Goal: Task Accomplishment & Management: Use online tool/utility

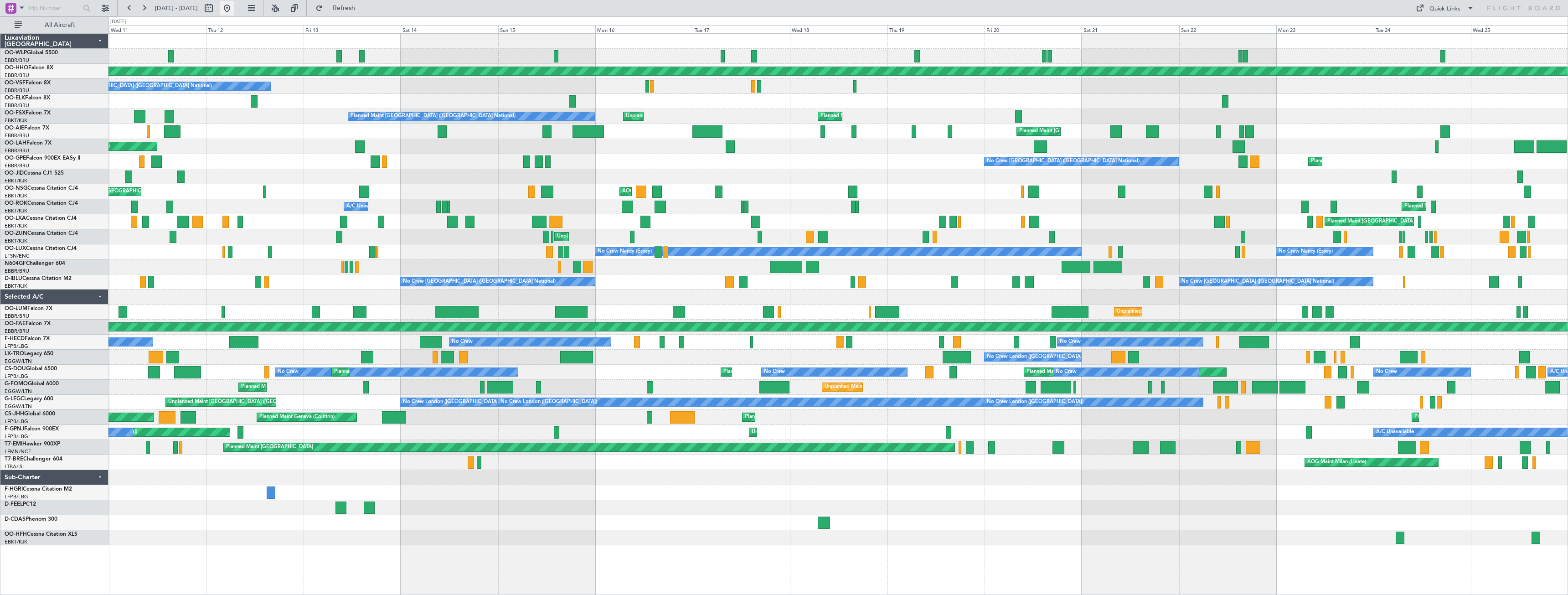
drag, startPoint x: 254, startPoint y: 8, endPoint x: 256, endPoint y: 13, distance: 5.4
click at [234, 9] on button at bounding box center [227, 8] width 15 height 15
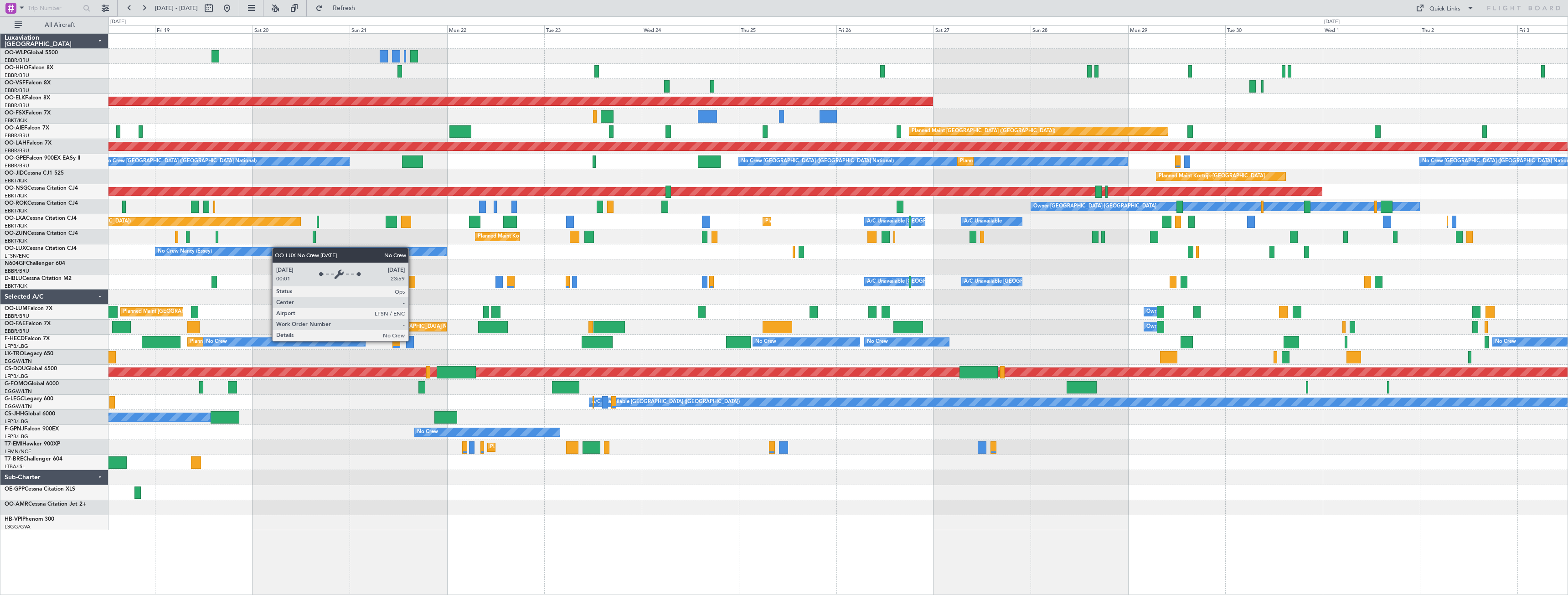
click at [276, 248] on div "Planned Maint Kortrijk-[GEOGRAPHIC_DATA] AOG Maint [GEOGRAPHIC_DATA]-[GEOGRAPHI…" at bounding box center [838, 281] width 1459 height 496
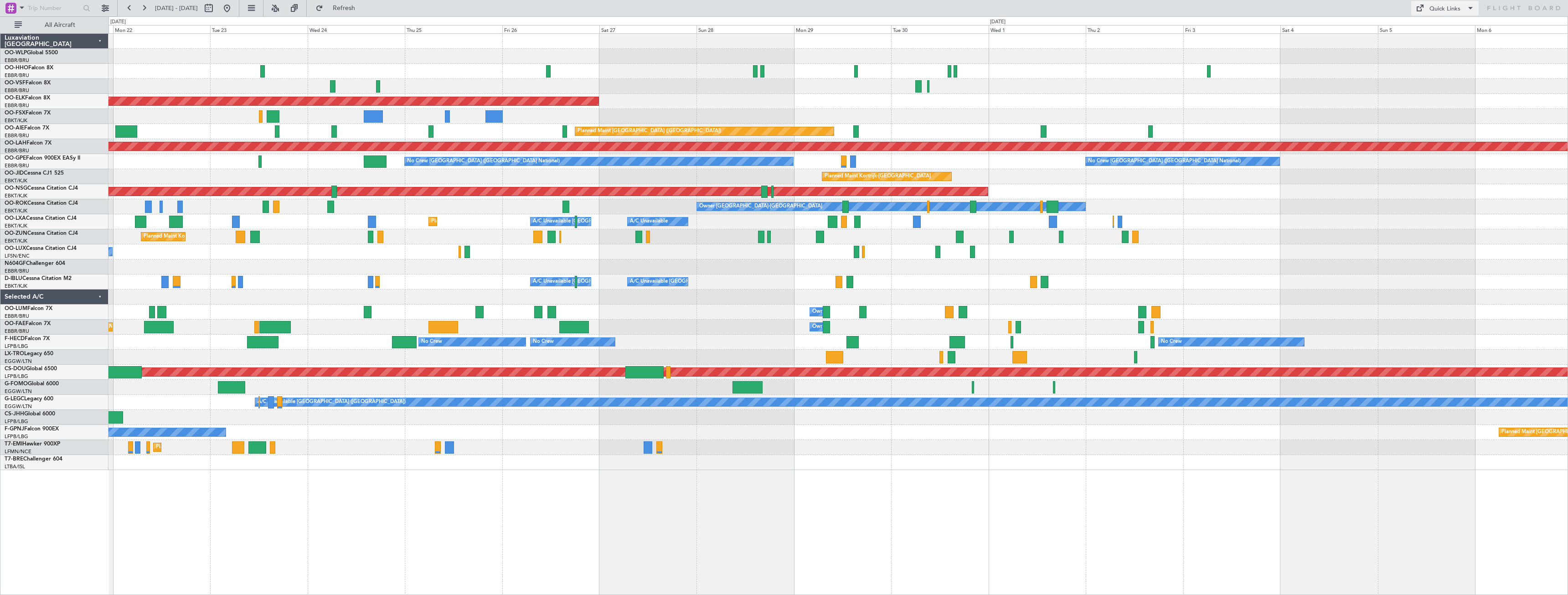
click at [1447, 10] on div "Quick Links" at bounding box center [1444, 9] width 31 height 9
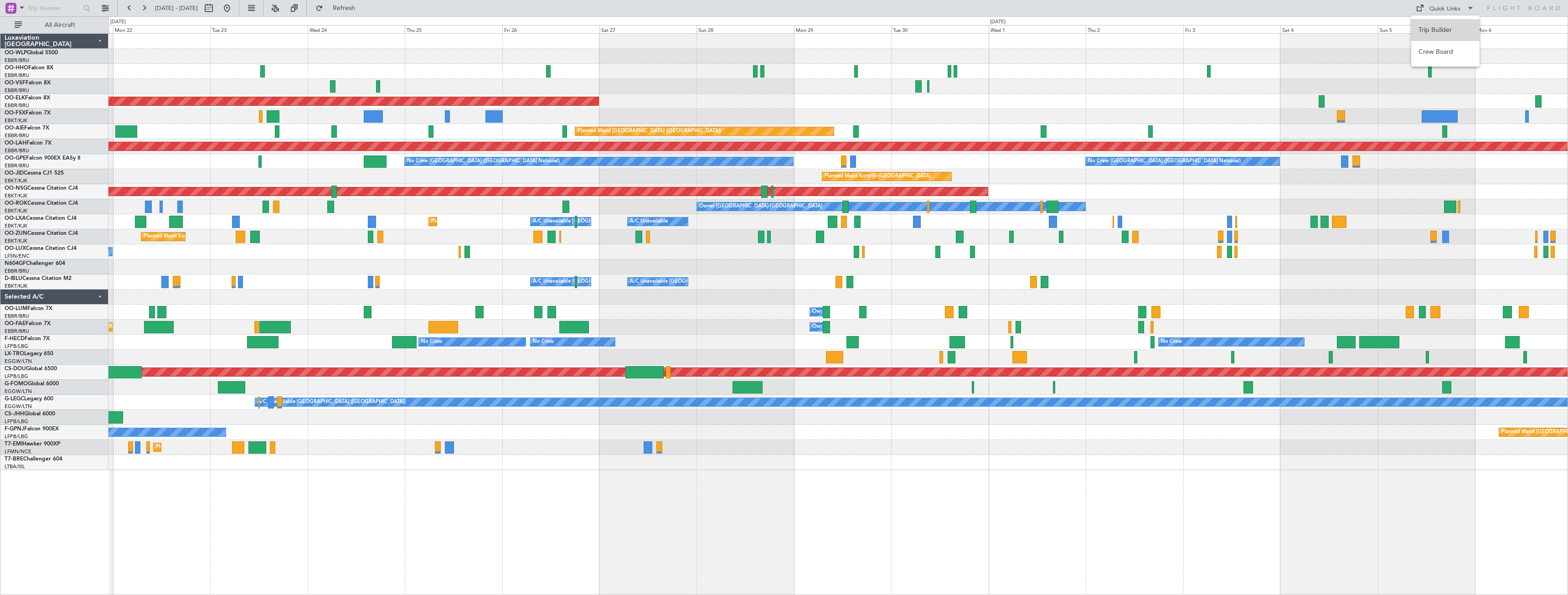
click at [1435, 27] on button "Trip Builder" at bounding box center [1445, 30] width 68 height 22
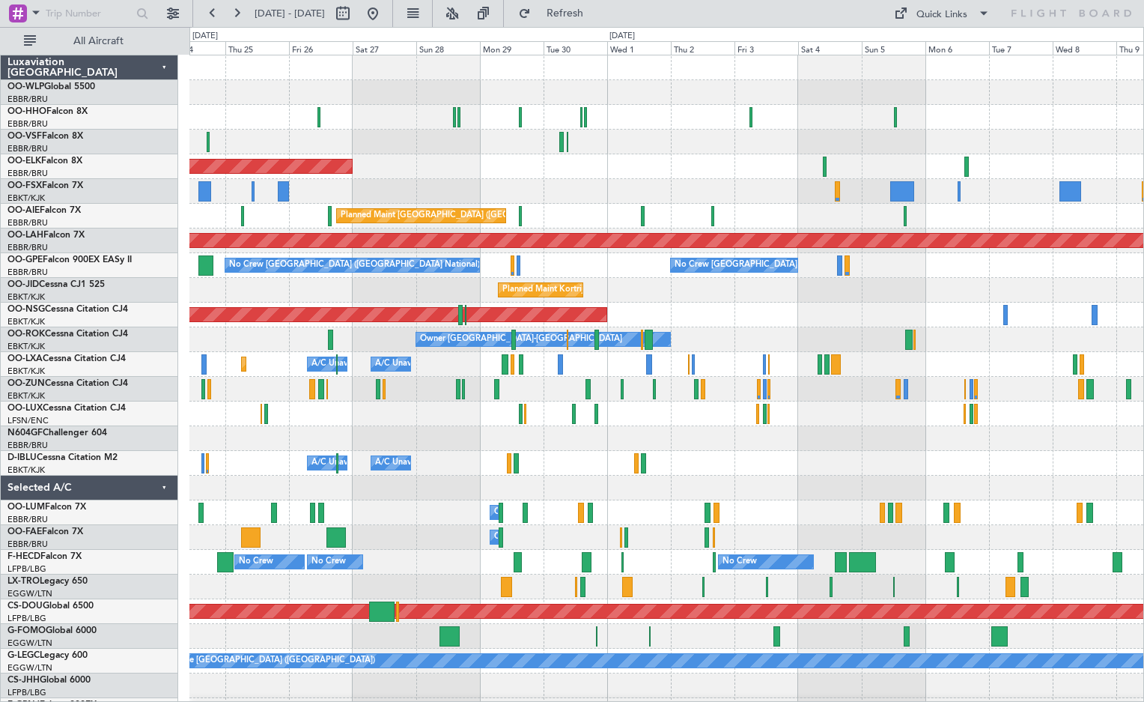
click at [571, 449] on div at bounding box center [666, 438] width 954 height 25
click at [593, 7] on button "Refresh" at bounding box center [556, 13] width 90 height 24
click at [585, 7] on button "Refresh" at bounding box center [556, 13] width 90 height 24
click at [588, 7] on button "Refresh" at bounding box center [556, 13] width 90 height 24
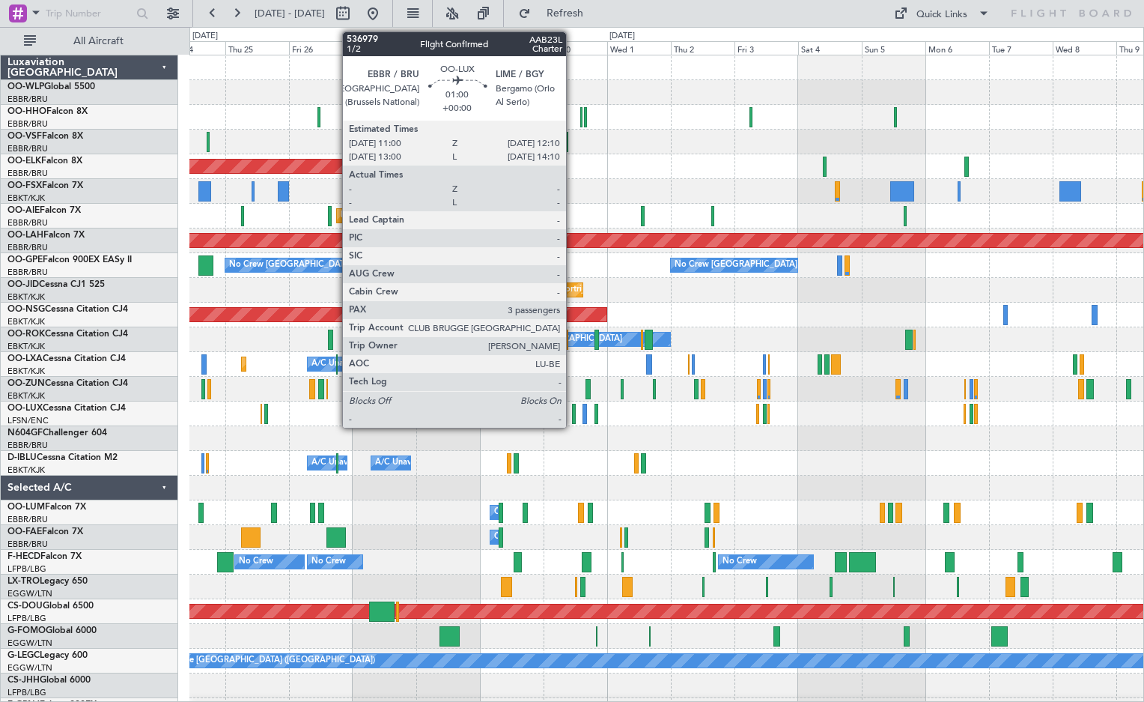
click at [573, 414] on div at bounding box center [574, 414] width 4 height 20
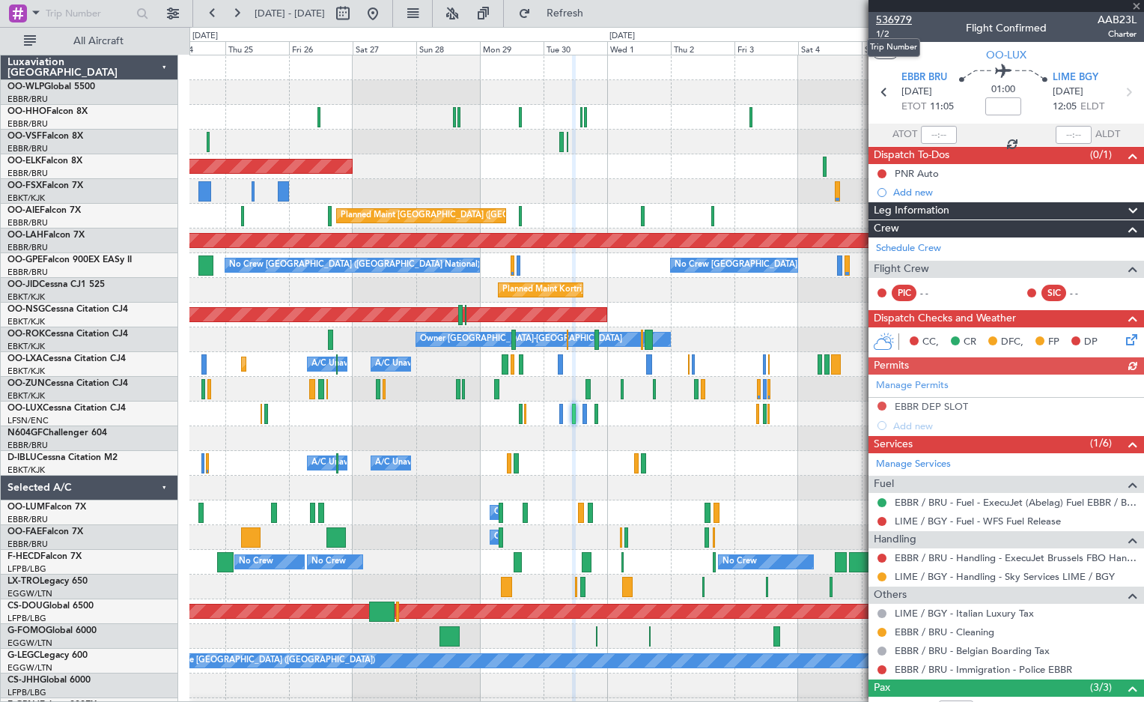
click at [887, 19] on span "536979" at bounding box center [894, 20] width 36 height 16
click at [1137, 7] on span at bounding box center [1136, 6] width 15 height 13
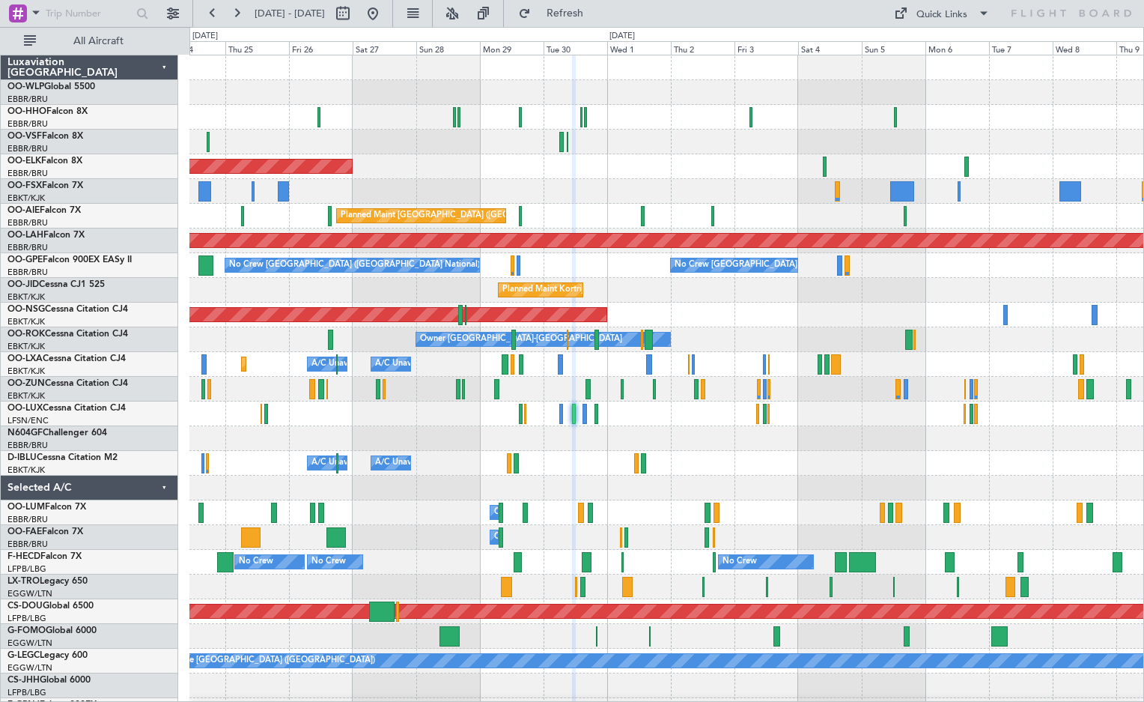
type input "0"
click at [932, 13] on div "Quick Links" at bounding box center [942, 14] width 51 height 15
click at [932, 41] on button "Trip Builder" at bounding box center [943, 49] width 112 height 36
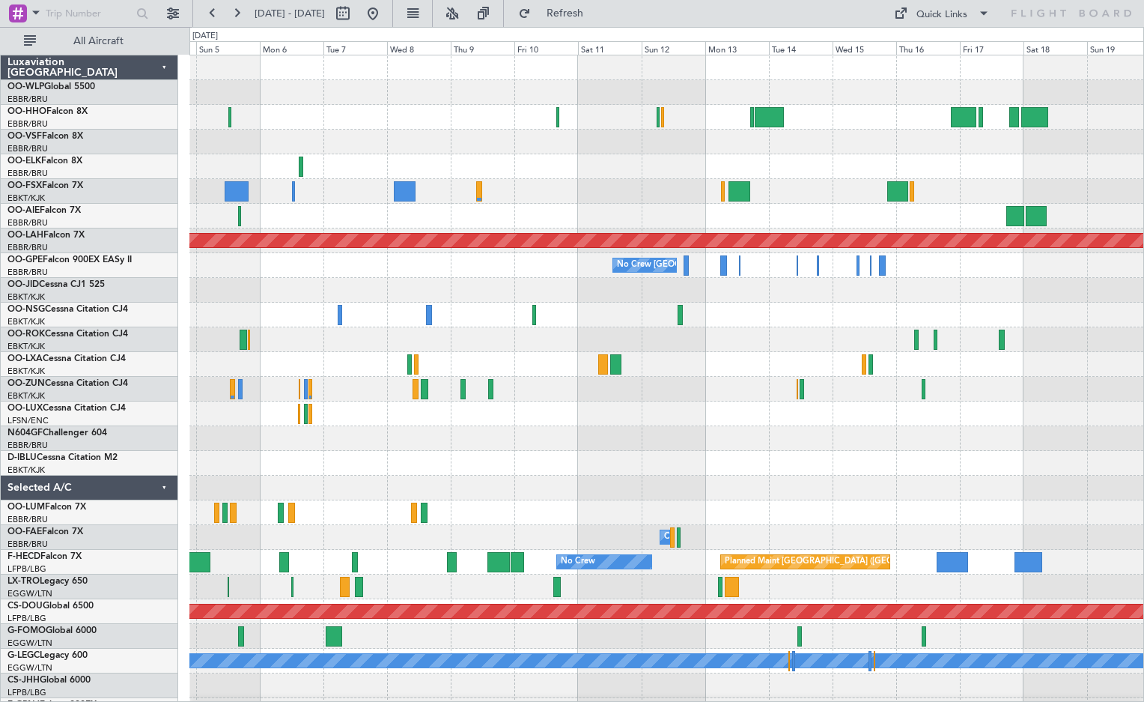
click at [243, 398] on div at bounding box center [666, 389] width 954 height 25
click at [937, 13] on div "Quick Links" at bounding box center [942, 14] width 51 height 15
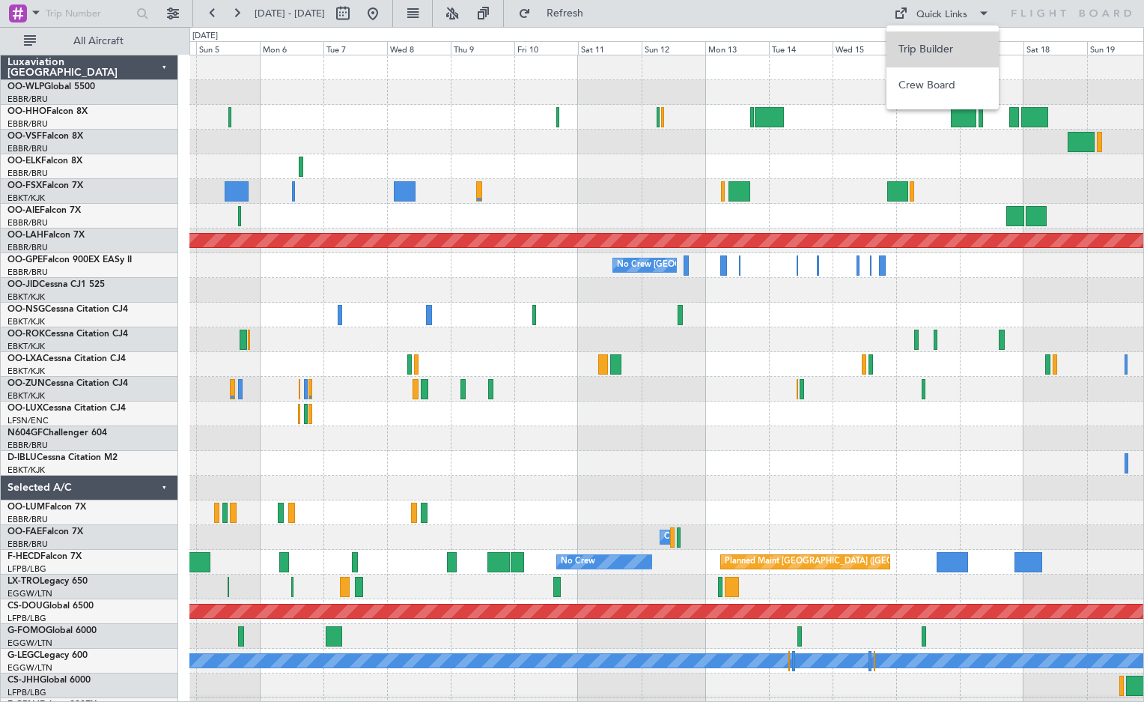
click at [942, 38] on button "Trip Builder" at bounding box center [943, 49] width 112 height 36
click at [975, 10] on span at bounding box center [984, 13] width 18 height 18
click at [969, 40] on button "Trip Builder" at bounding box center [943, 49] width 112 height 36
click at [946, 22] on button "Quick Links" at bounding box center [942, 13] width 111 height 24
click at [935, 45] on button "Trip Builder" at bounding box center [943, 49] width 112 height 36
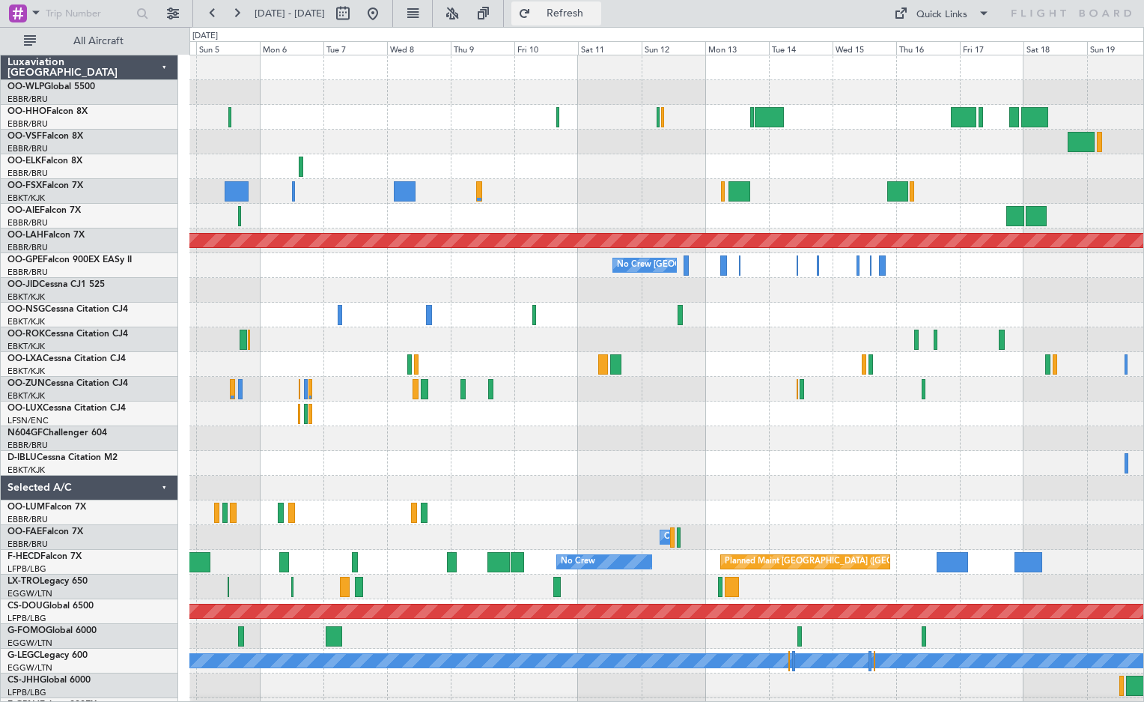
click at [596, 8] on span "Refresh" at bounding box center [565, 13] width 63 height 10
click at [601, 22] on button "Refresh" at bounding box center [556, 13] width 90 height 24
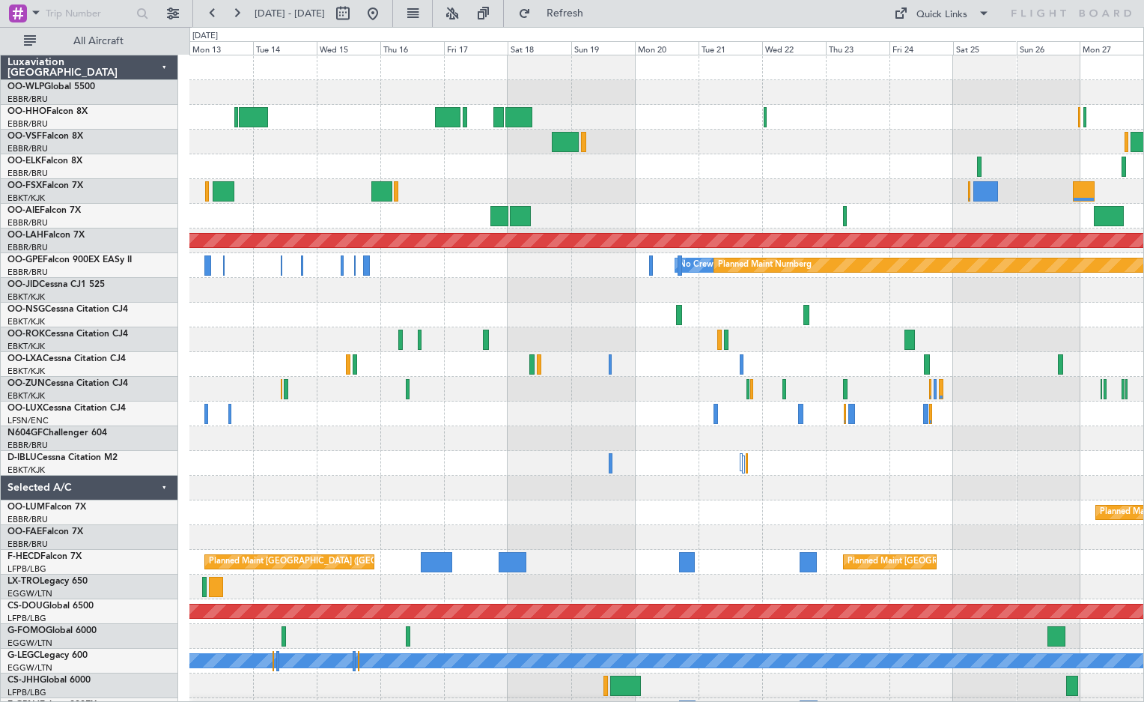
click at [369, 449] on div at bounding box center [666, 438] width 954 height 25
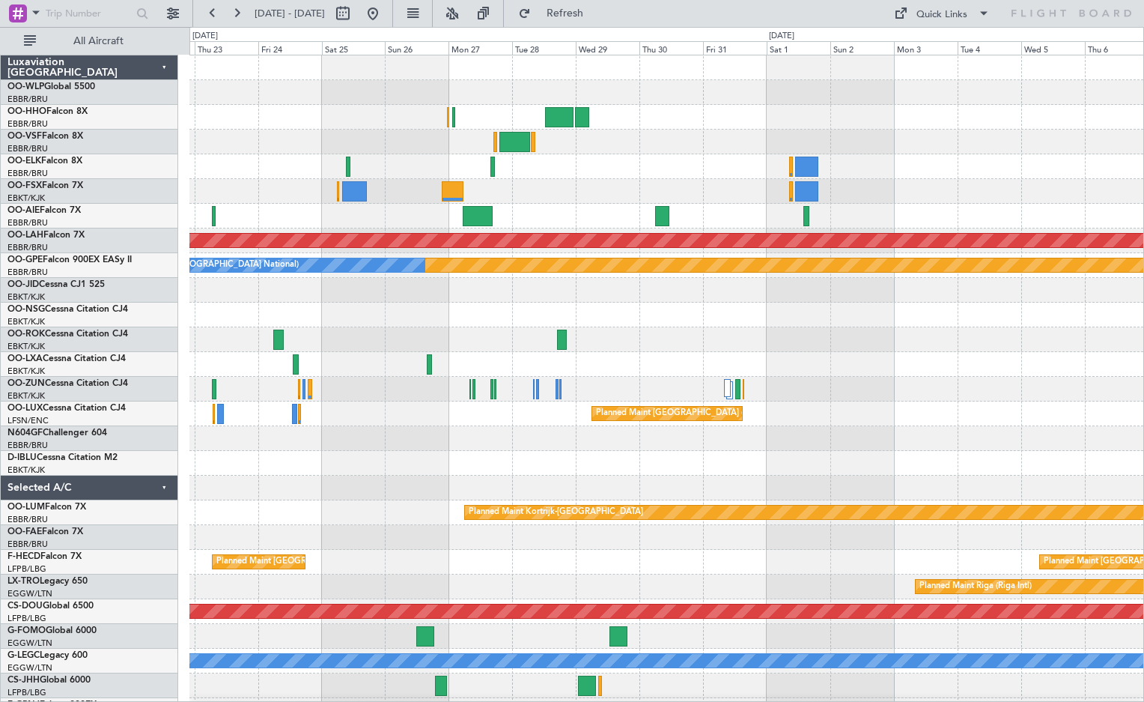
click at [219, 441] on div at bounding box center [666, 438] width 954 height 25
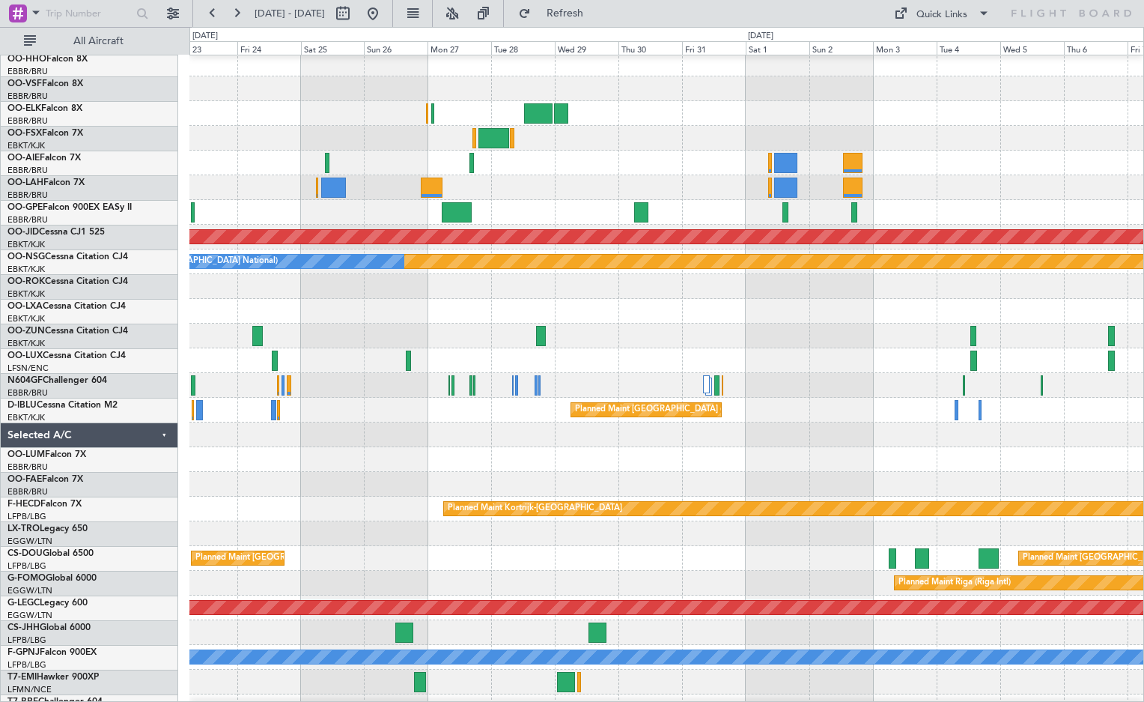
click at [1144, 386] on html "[DATE] - [DATE] Refresh Quick Links All Aircraft Planned [GEOGRAPHIC_DATA][PERS…" at bounding box center [572, 351] width 1144 height 702
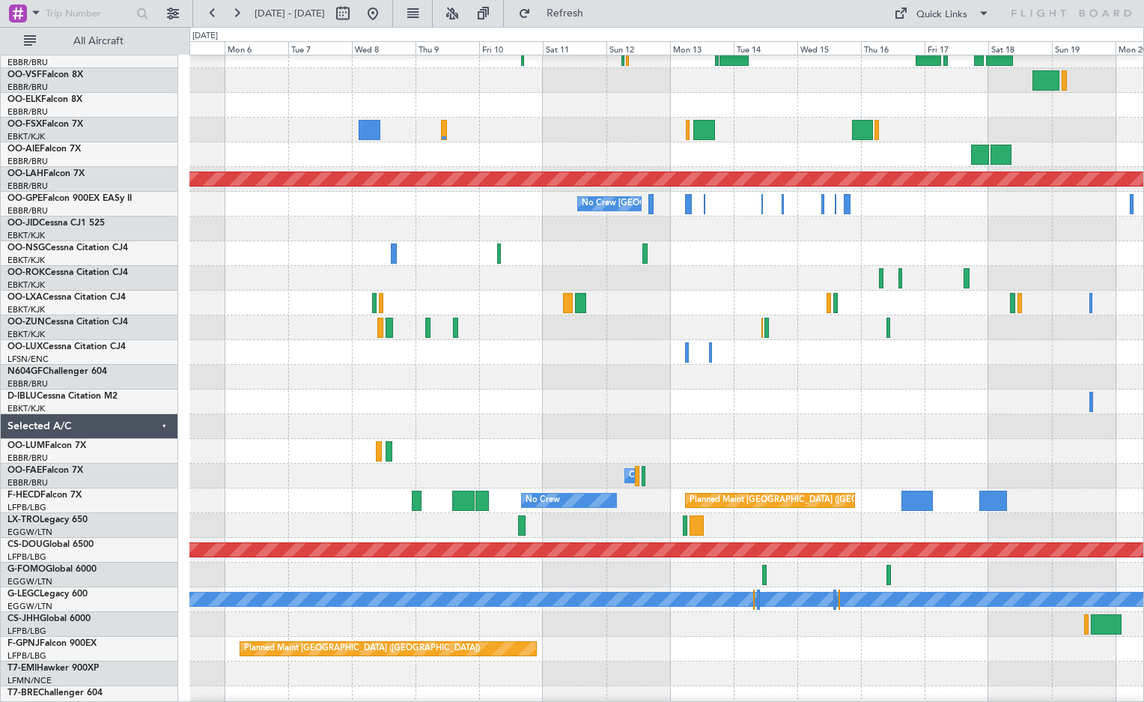
click at [1144, 393] on html "[DATE] - [DATE] Refresh Quick Links All Aircraft Planned [GEOGRAPHIC_DATA][PERS…" at bounding box center [572, 351] width 1144 height 702
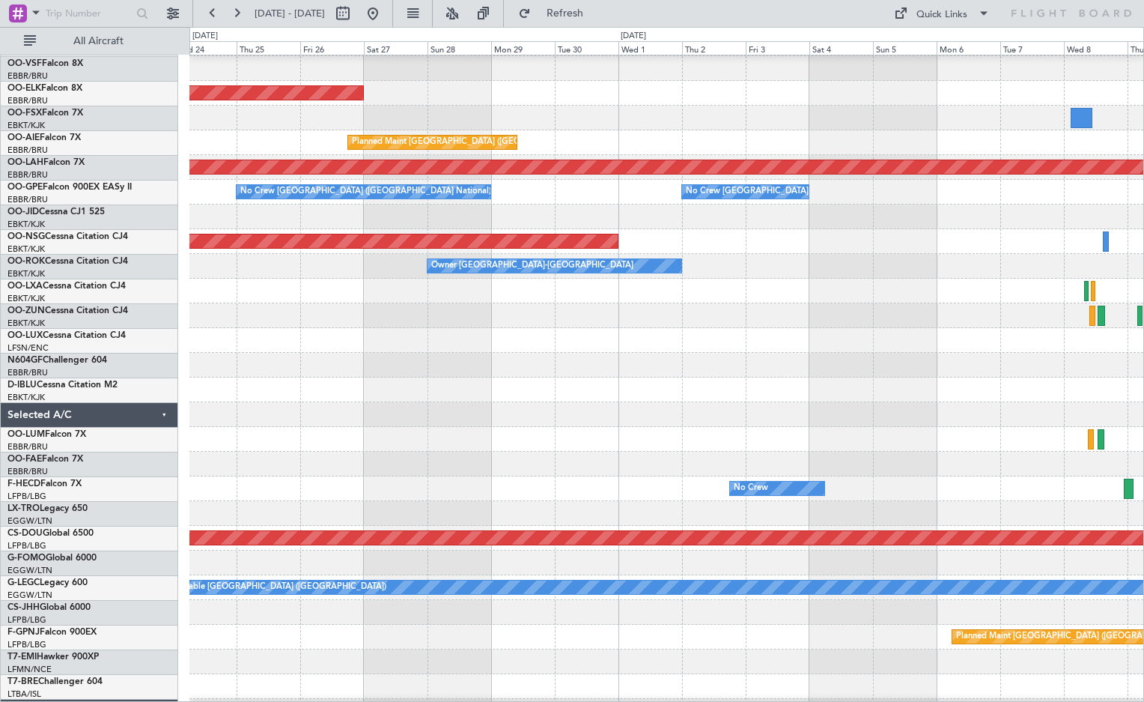
click at [1144, 377] on html "[DATE] - [DATE] Refresh Quick Links All Aircraft Planned Maint [GEOGRAPHIC_DATA…" at bounding box center [572, 351] width 1144 height 702
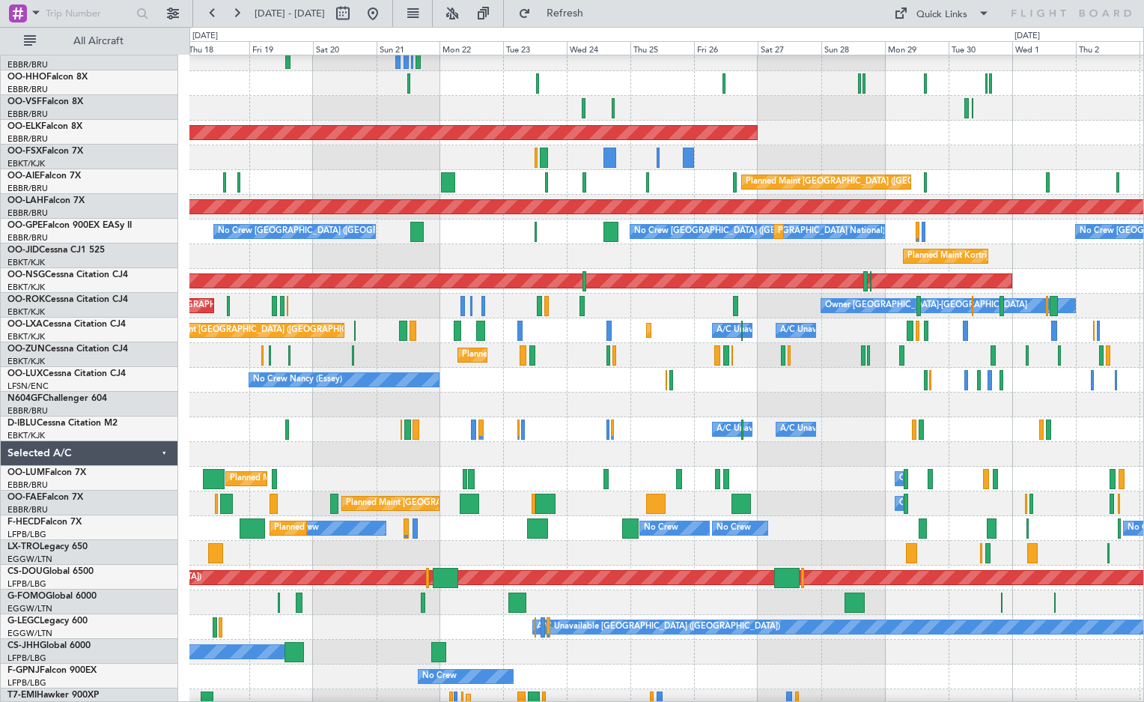
scroll to position [33, 0]
click at [866, 395] on div at bounding box center [666, 404] width 954 height 25
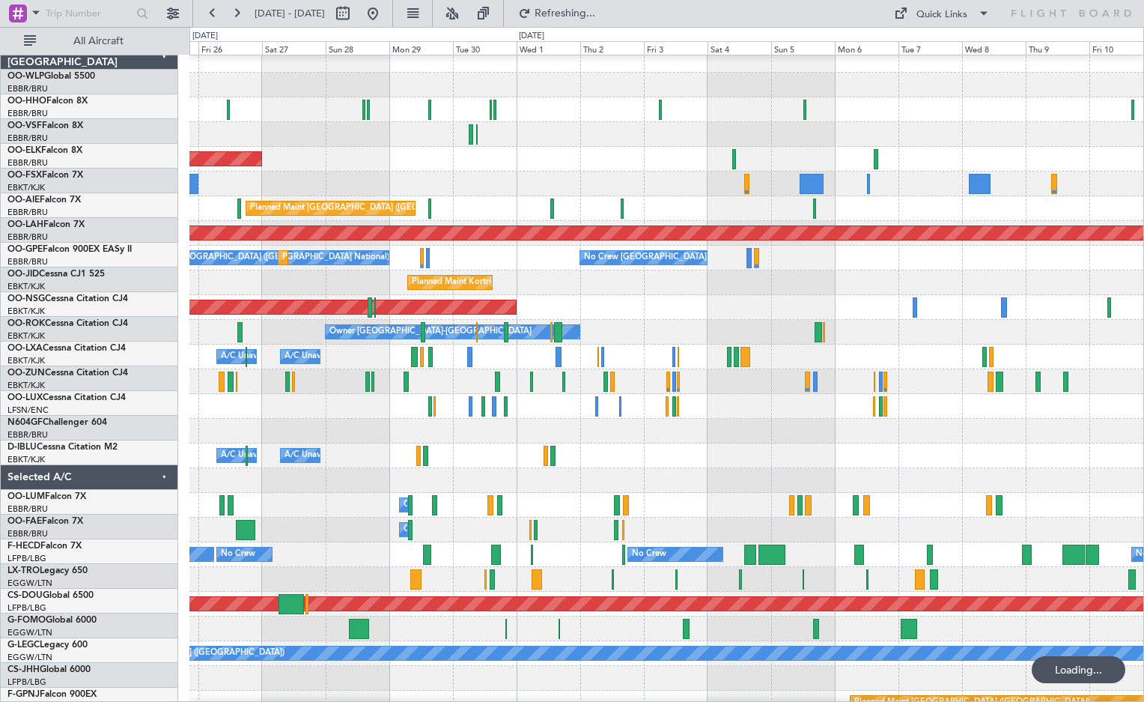
scroll to position [7, 0]
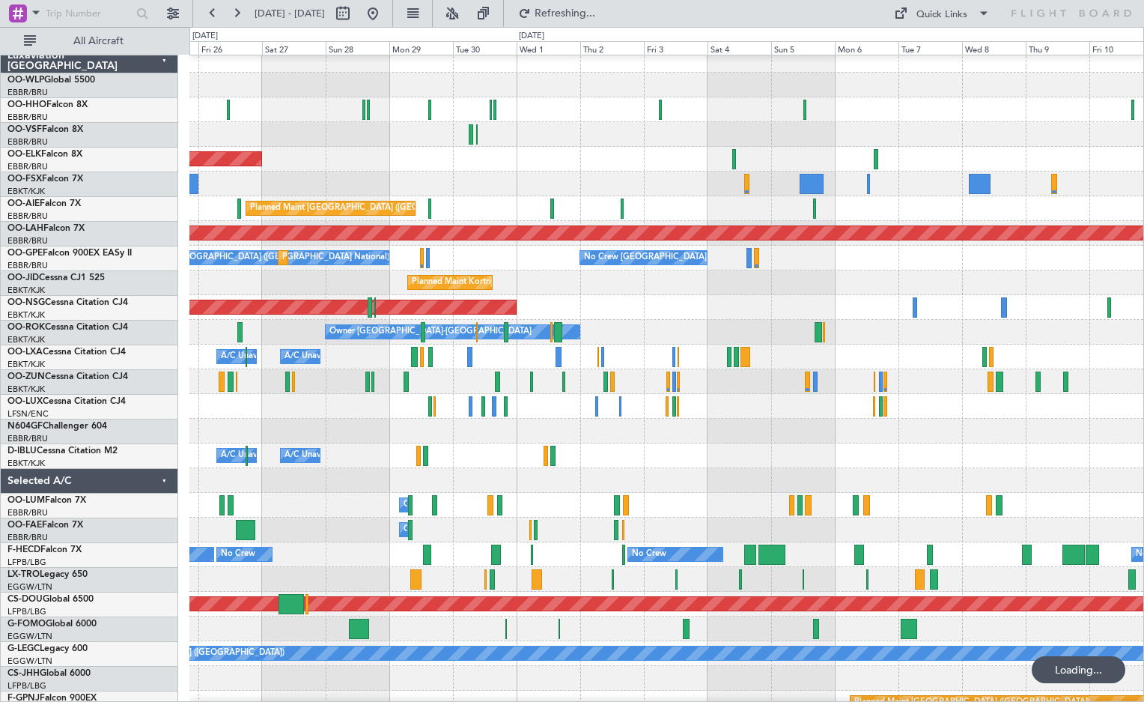
click at [299, 413] on div at bounding box center [666, 406] width 954 height 25
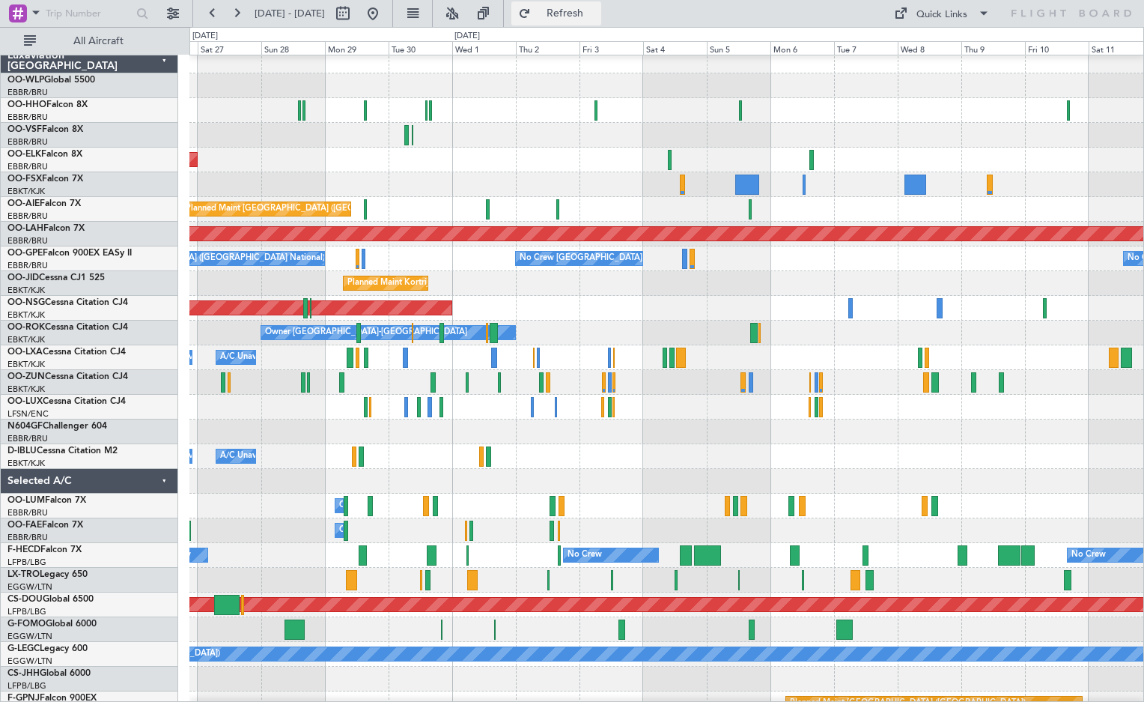
click at [597, 18] on span "Refresh" at bounding box center [565, 13] width 63 height 10
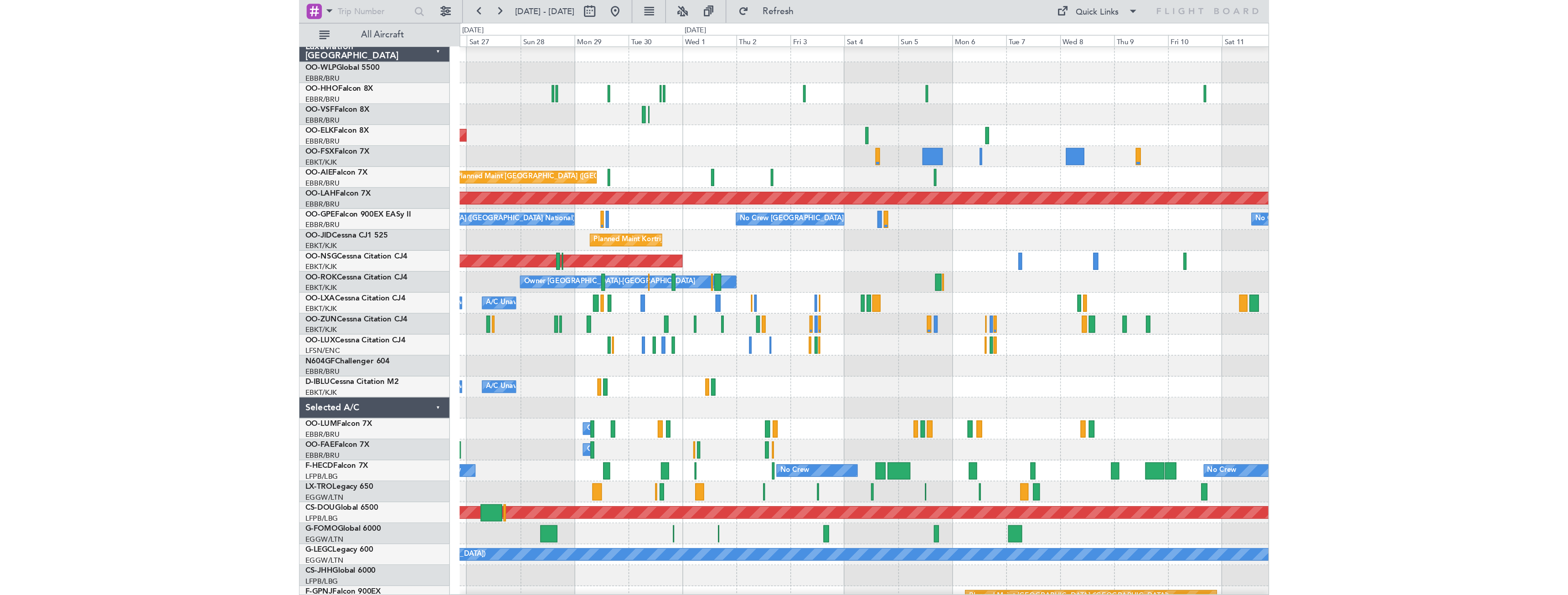
scroll to position [0, 0]
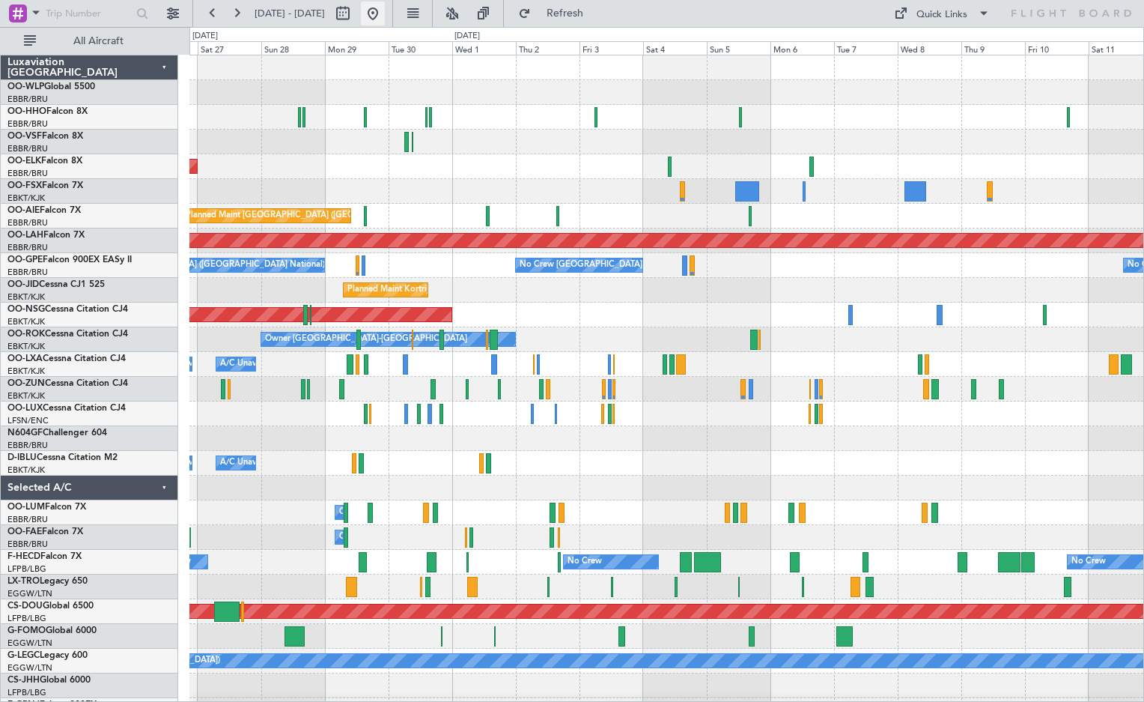
click at [385, 14] on button at bounding box center [373, 13] width 24 height 24
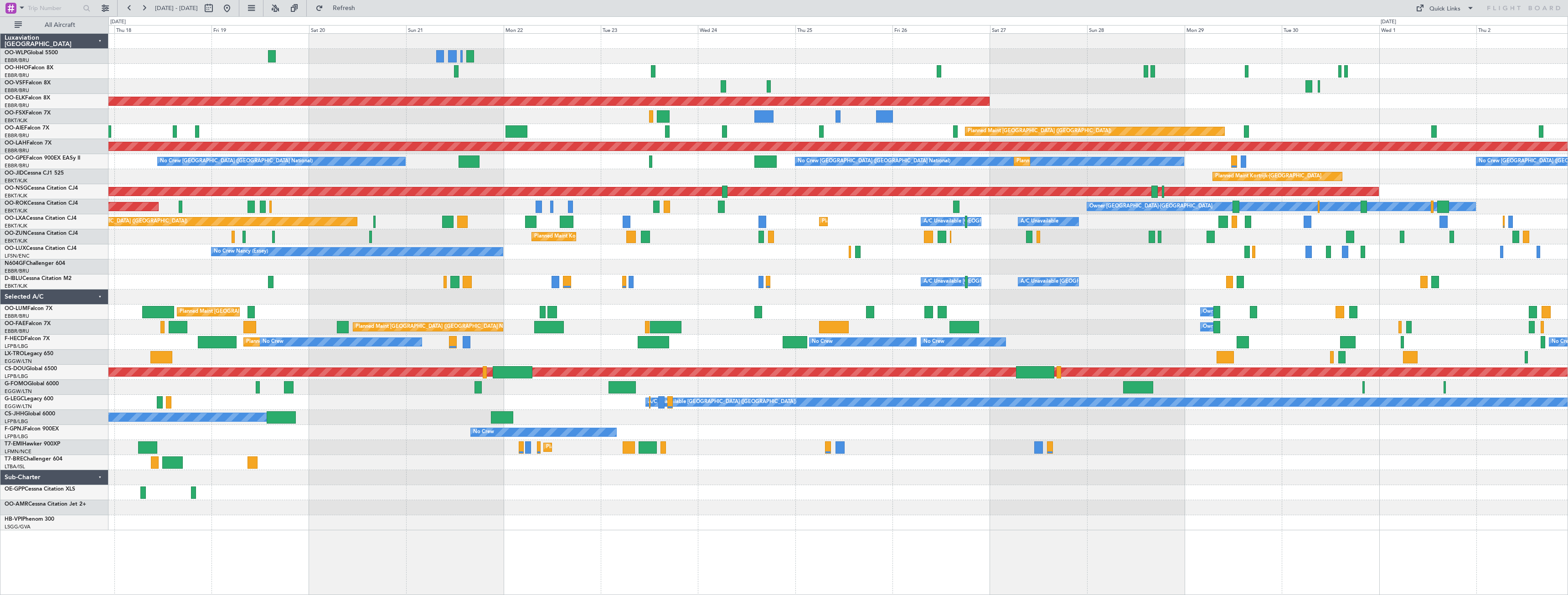
click at [293, 361] on div "Planned Maint Kortrijk-[GEOGRAPHIC_DATA] AOG Maint [GEOGRAPHIC_DATA]-[GEOGRAPHI…" at bounding box center [838, 281] width 1459 height 496
click at [371, 330] on div "Planned Maint Kortrijk-[GEOGRAPHIC_DATA] AOG Maint [GEOGRAPHIC_DATA]-[GEOGRAPHI…" at bounding box center [838, 281] width 1459 height 496
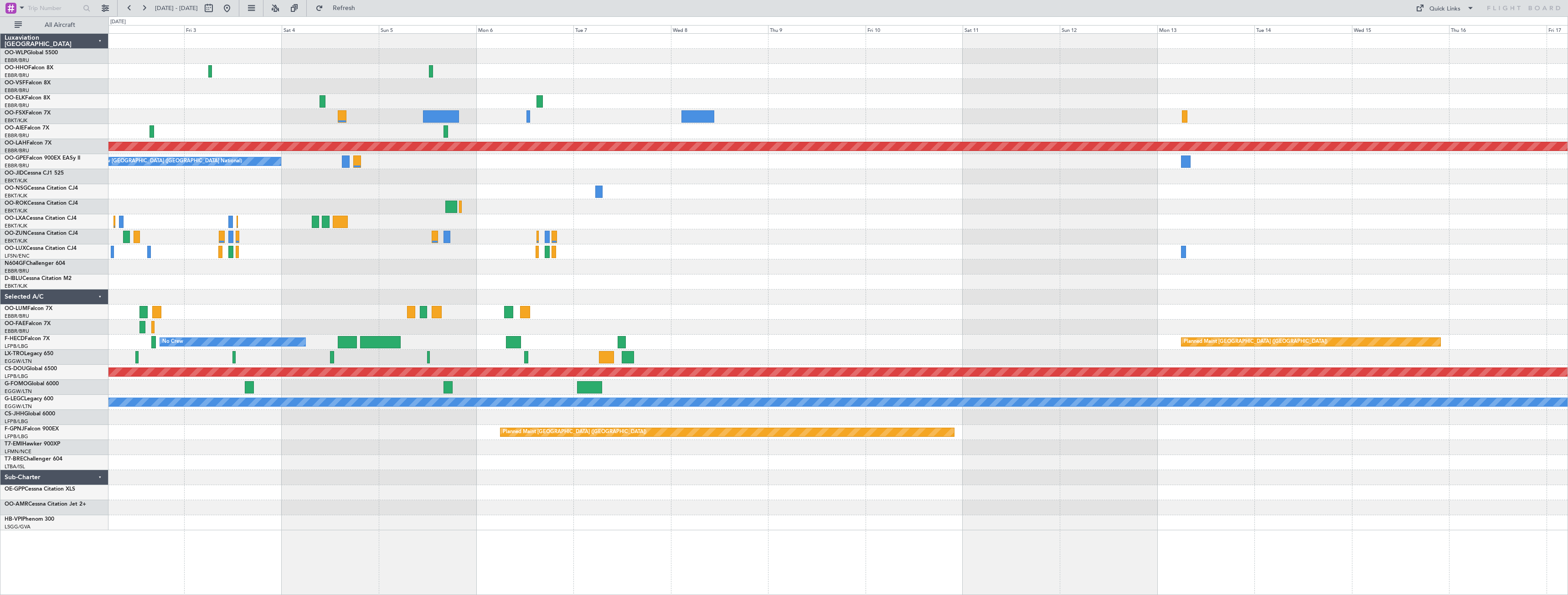
click at [558, 304] on div "Planned Maint [GEOGRAPHIC_DATA] ([GEOGRAPHIC_DATA]) Planned [GEOGRAPHIC_DATA][P…" at bounding box center [838, 281] width 1459 height 496
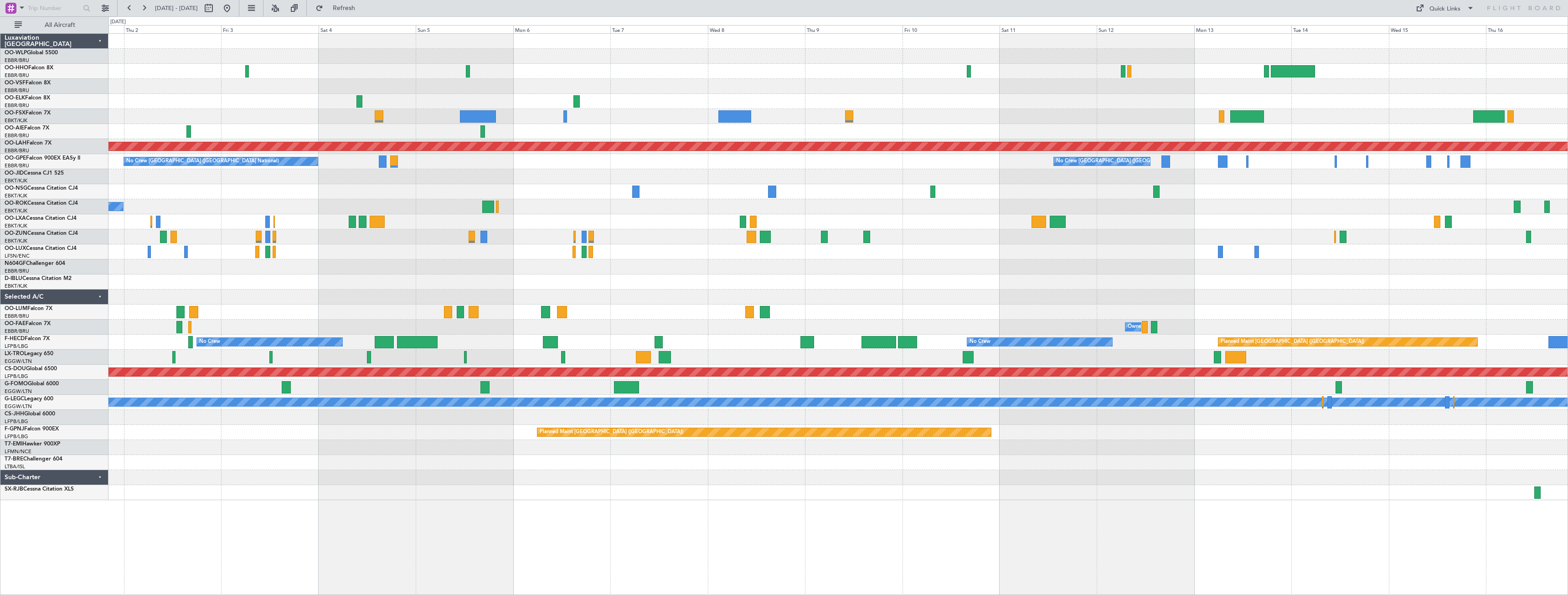
click at [1249, 266] on div "Planned Maint [GEOGRAPHIC_DATA] ([GEOGRAPHIC_DATA]) Planned [GEOGRAPHIC_DATA][P…" at bounding box center [838, 267] width 1459 height 466
click at [234, 9] on button at bounding box center [227, 8] width 15 height 15
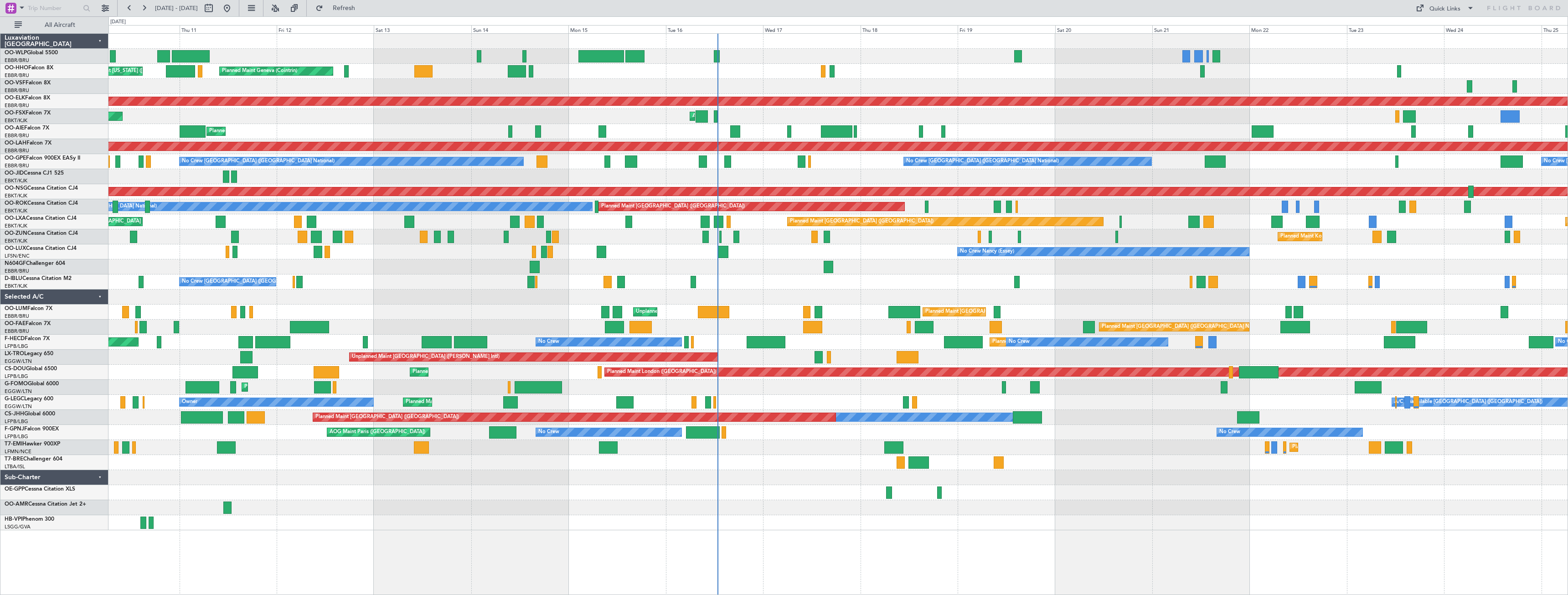
click at [986, 267] on div at bounding box center [838, 267] width 1459 height 15
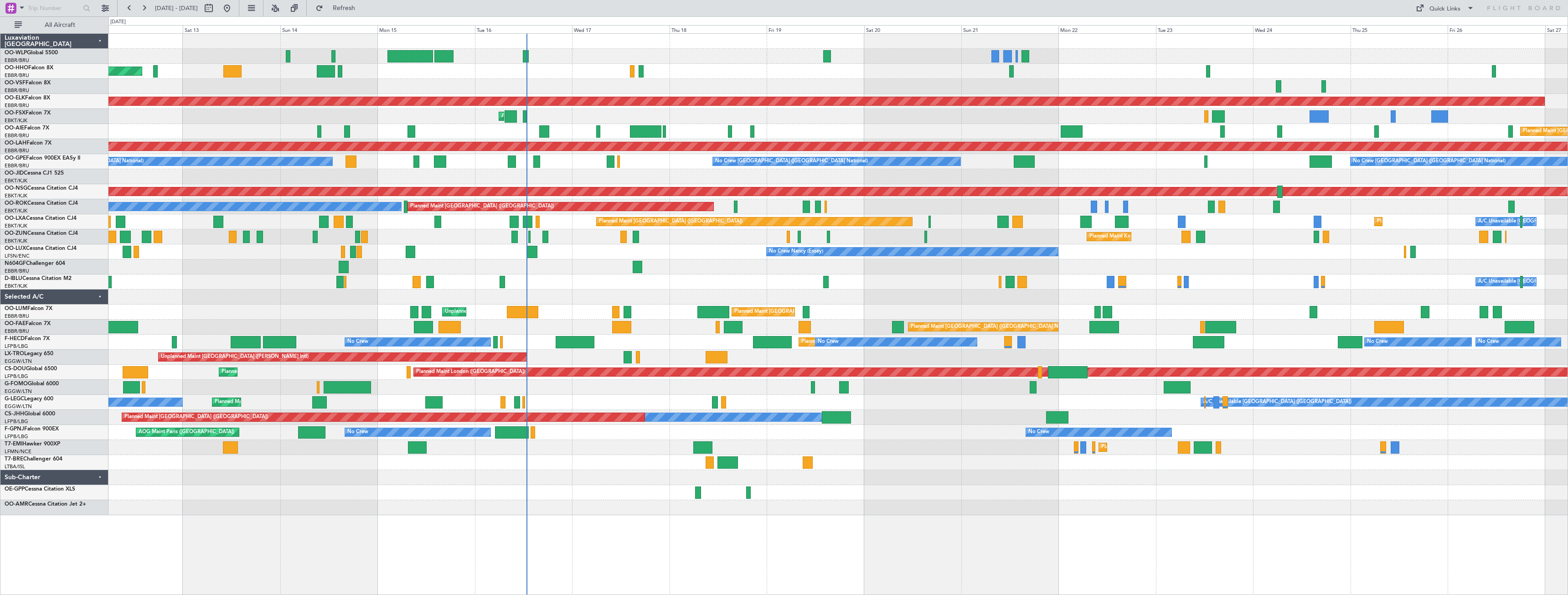
click at [776, 272] on div at bounding box center [838, 267] width 1459 height 15
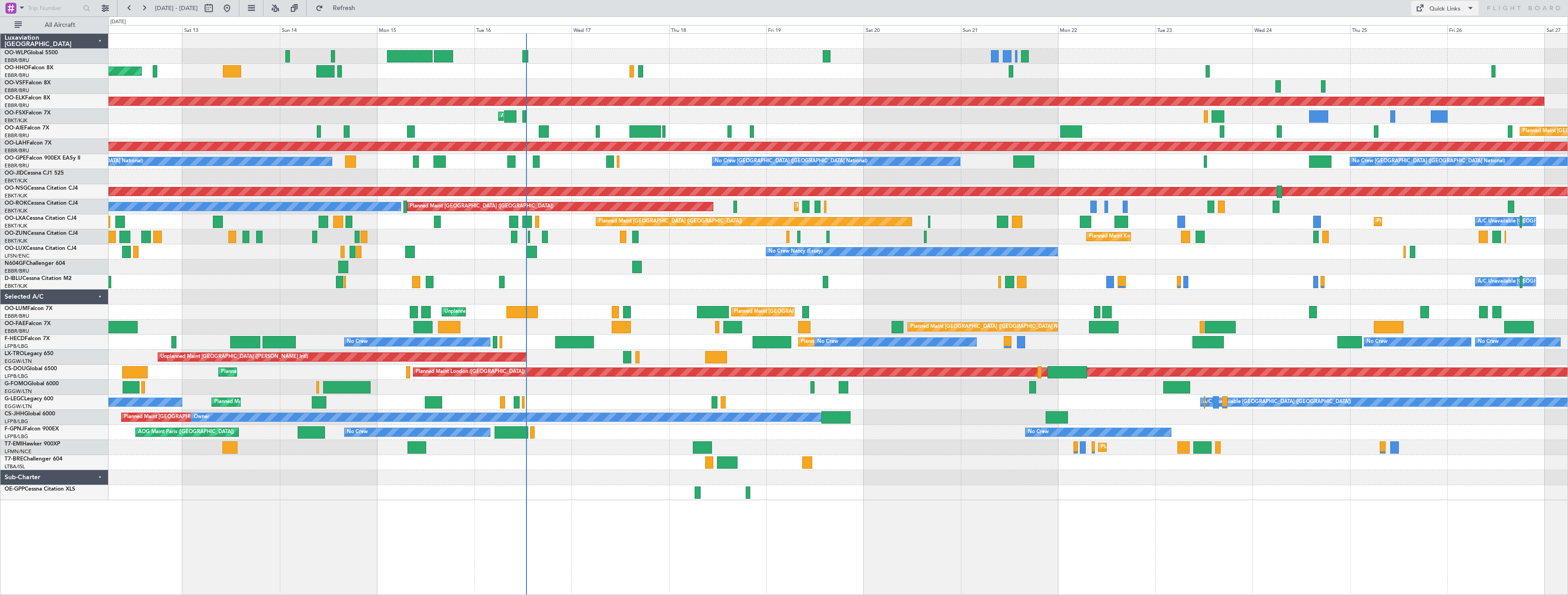
click at [1429, 8] on button "Quick Links" at bounding box center [1444, 8] width 68 height 15
click at [1429, 23] on button "Trip Builder" at bounding box center [1445, 30] width 68 height 22
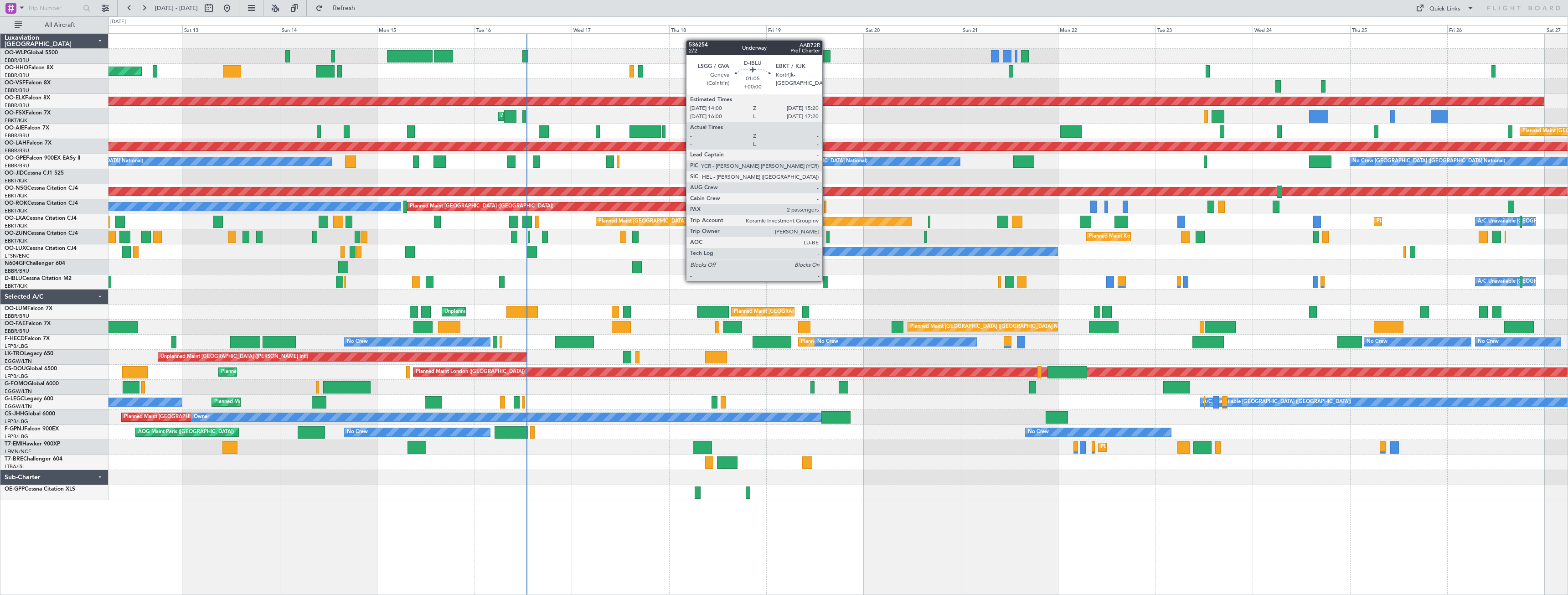
click at [827, 280] on div at bounding box center [825, 282] width 5 height 12
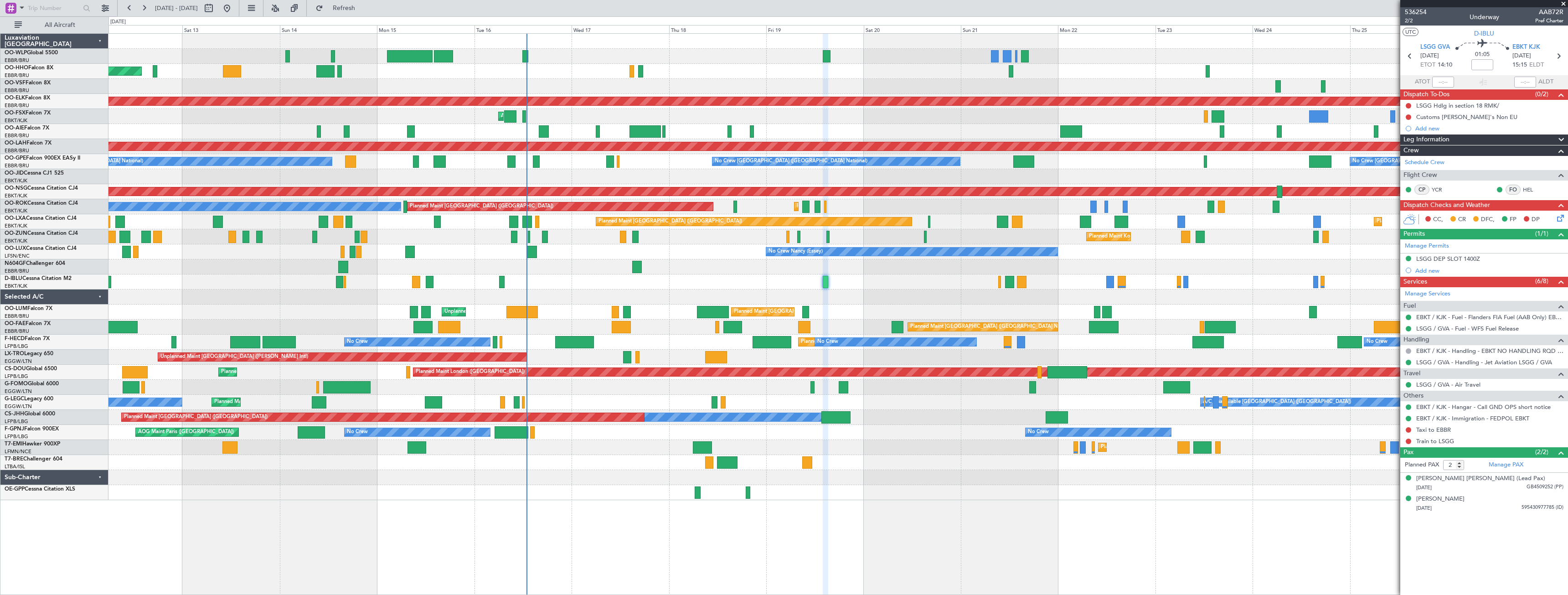
click at [1560, 3] on span at bounding box center [1563, 4] width 9 height 8
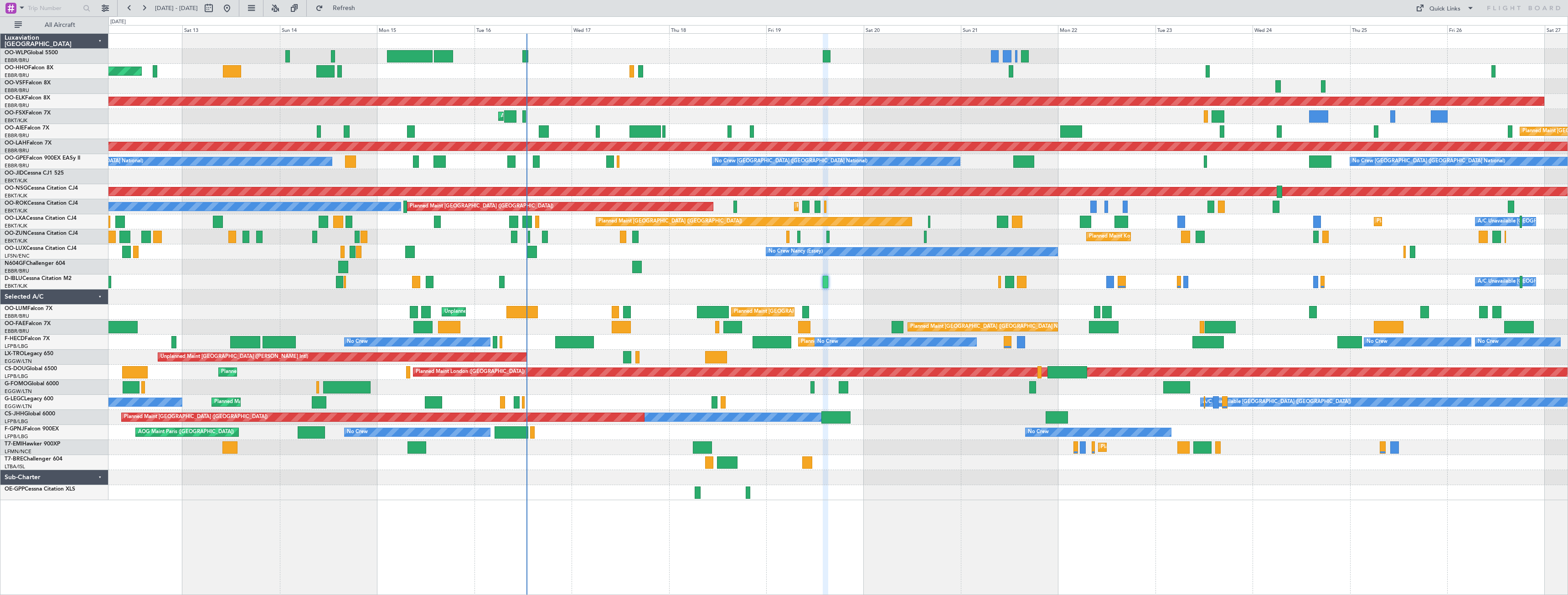
type input "0"
click at [1457, 5] on div "Quick Links" at bounding box center [1444, 9] width 31 height 9
click at [1459, 24] on button "Trip Builder" at bounding box center [1445, 30] width 68 height 22
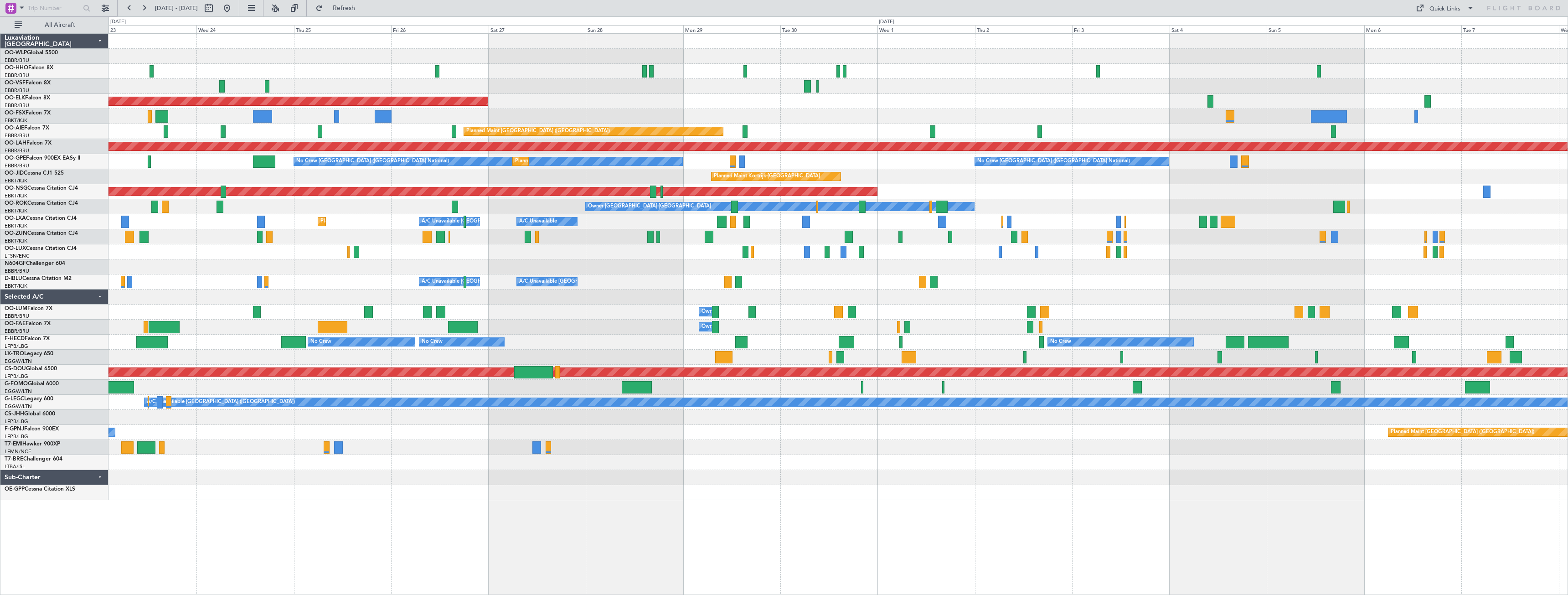
click at [77, 353] on div "Planned Maint Kortrijk-Wevelgem Planned Maint London (Farnborough) Planned Main…" at bounding box center [784, 306] width 1568 height 579
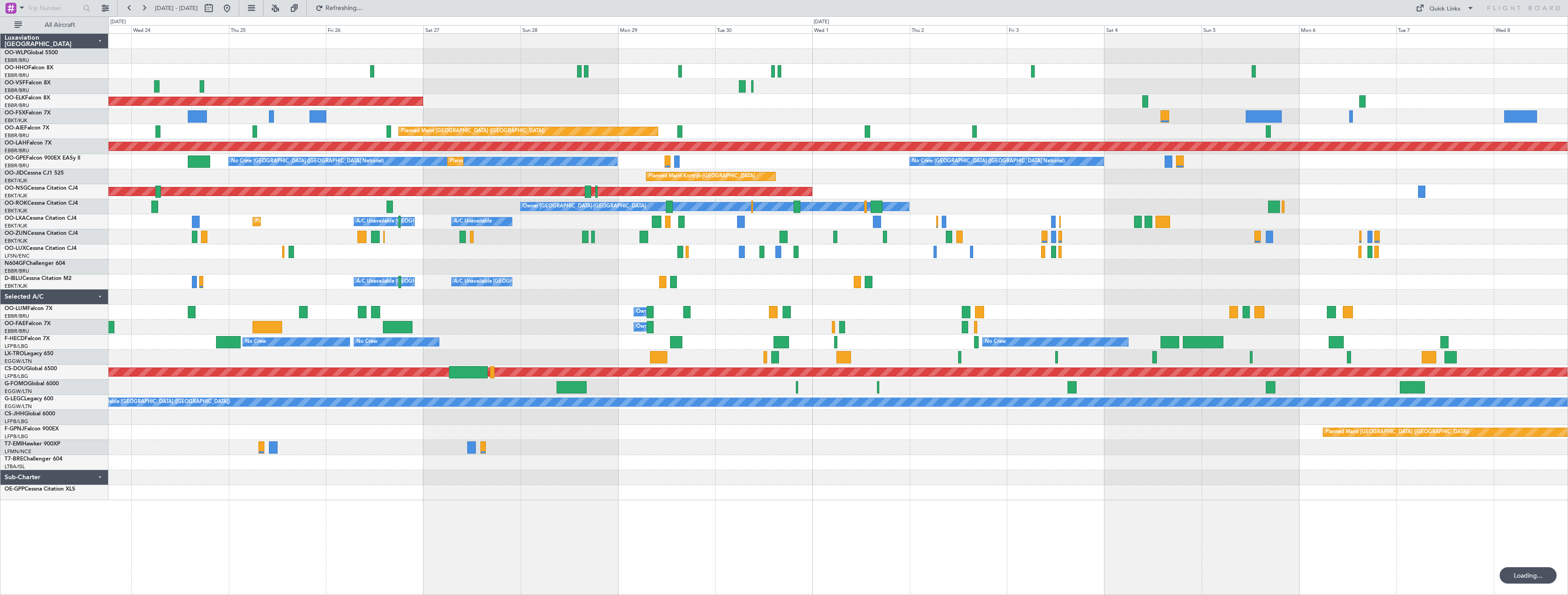
click at [164, 329] on div "Planned Maint Kortrijk-Wevelgem Planned Maint London (Farnborough) Planned Main…" at bounding box center [838, 267] width 1459 height 466
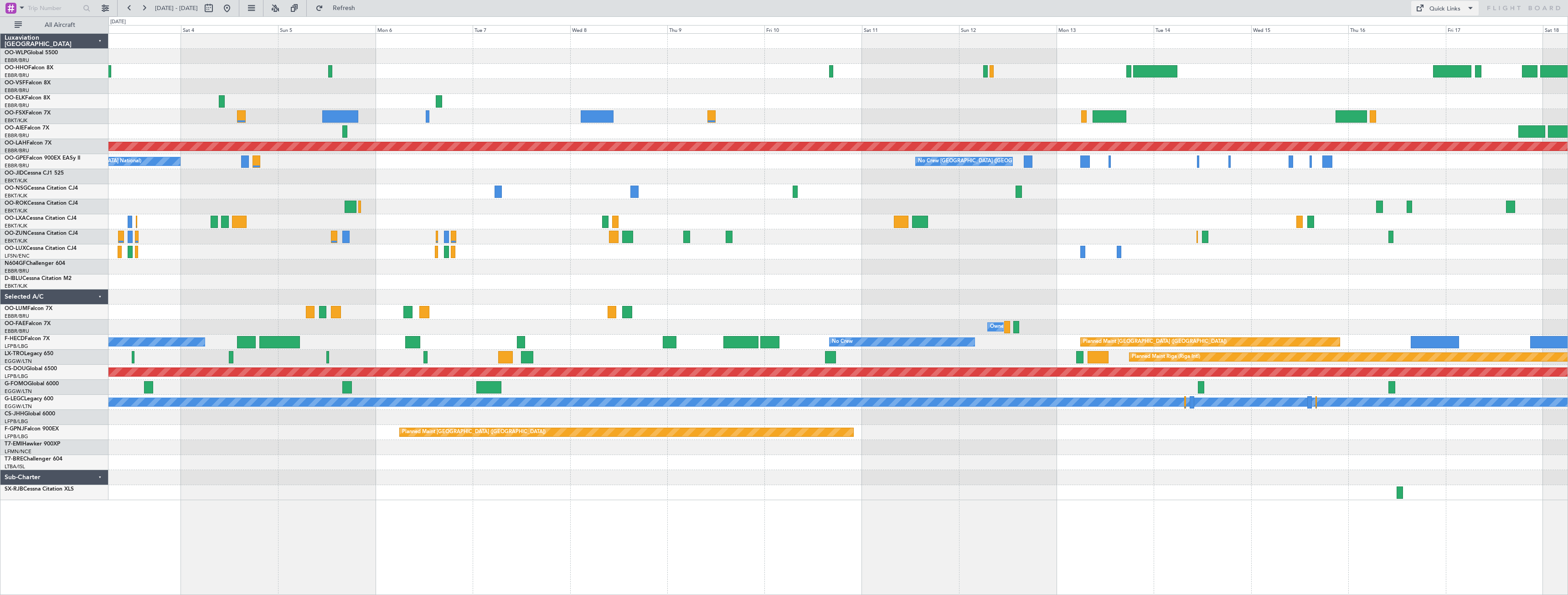
click at [1431, 7] on div "Quick Links" at bounding box center [1444, 9] width 31 height 9
click at [1435, 27] on button "Trip Builder" at bounding box center [1445, 30] width 68 height 22
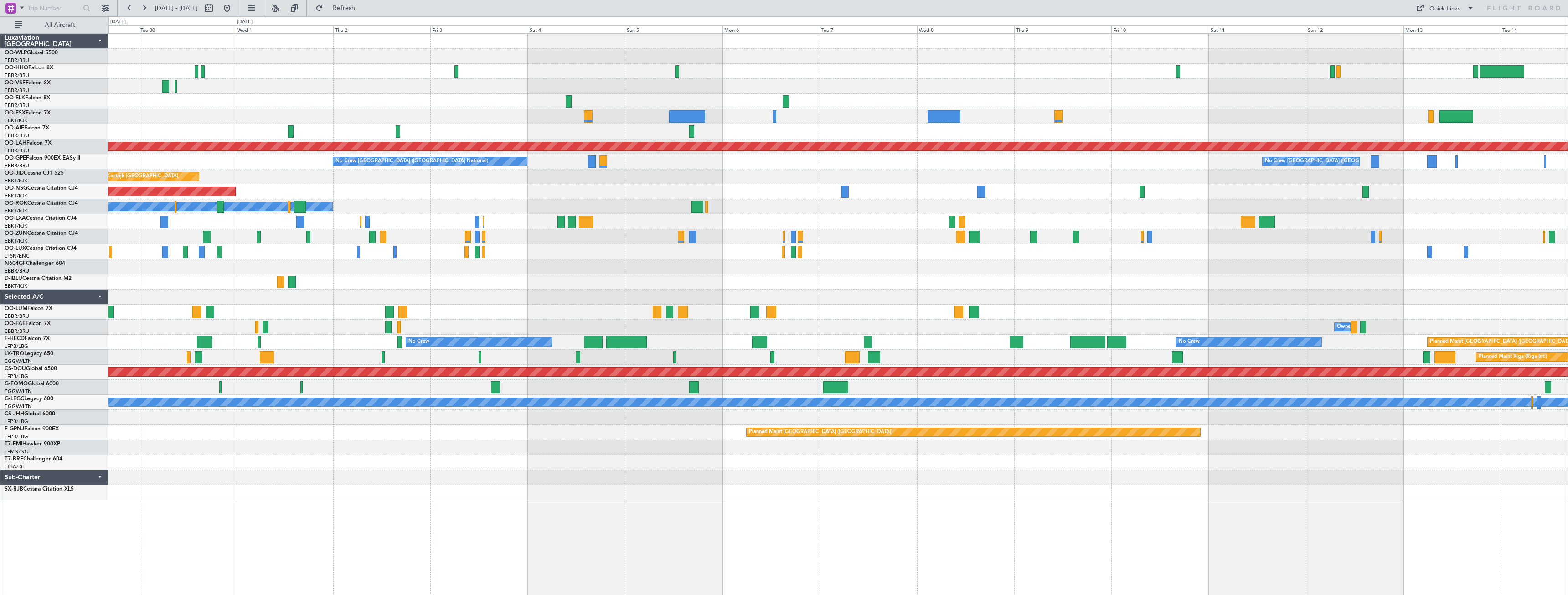
click at [841, 198] on div "Planned Maint Kortrijk-Wevelgem Planned Maint London (Farnborough) Planned Main…" at bounding box center [838, 267] width 1459 height 466
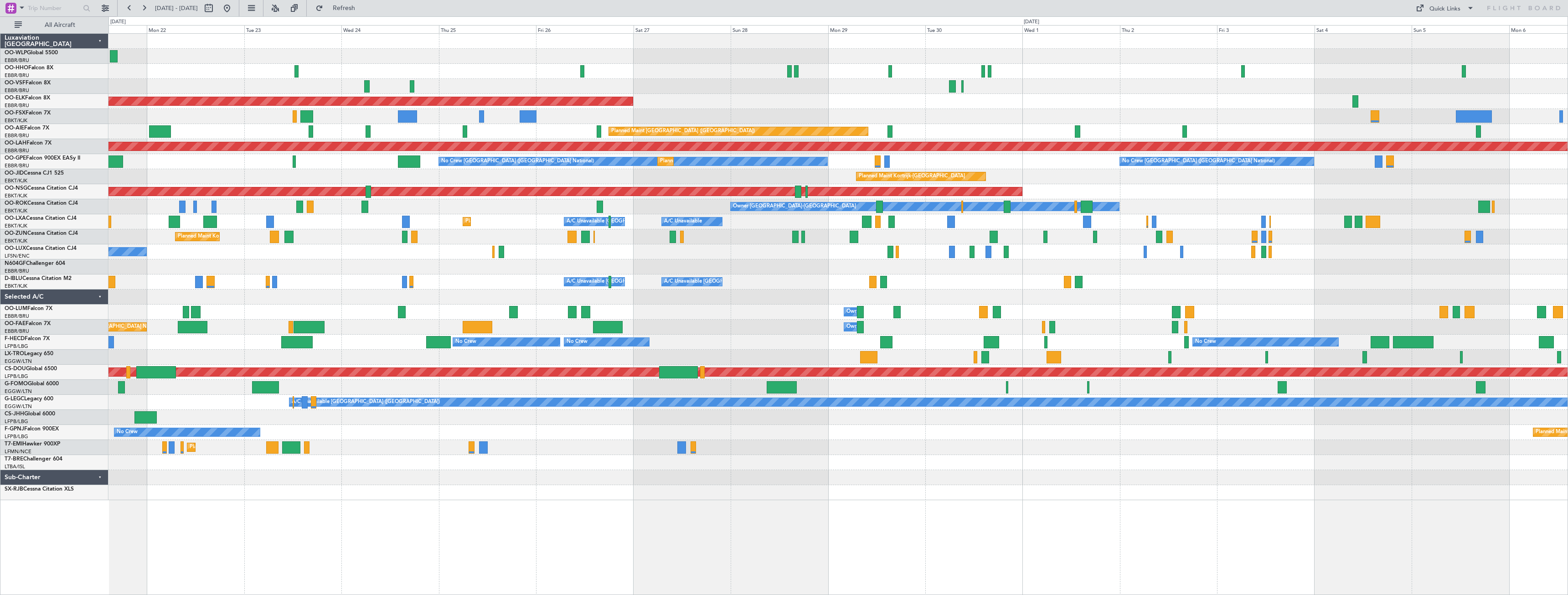
click at [1111, 206] on div "Planned Maint Kortrijk-Wevelgem Planned Maint London (Farnborough) Planned Main…" at bounding box center [838, 267] width 1459 height 466
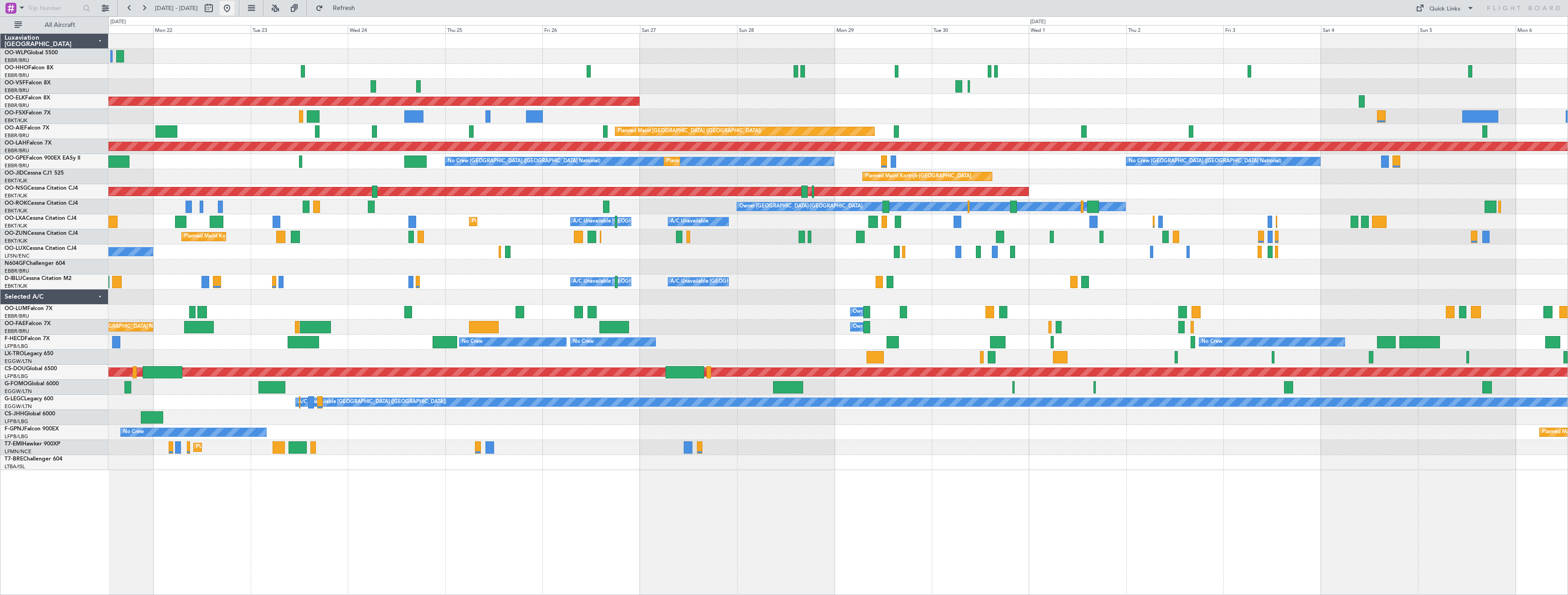
click at [234, 10] on button at bounding box center [227, 8] width 15 height 15
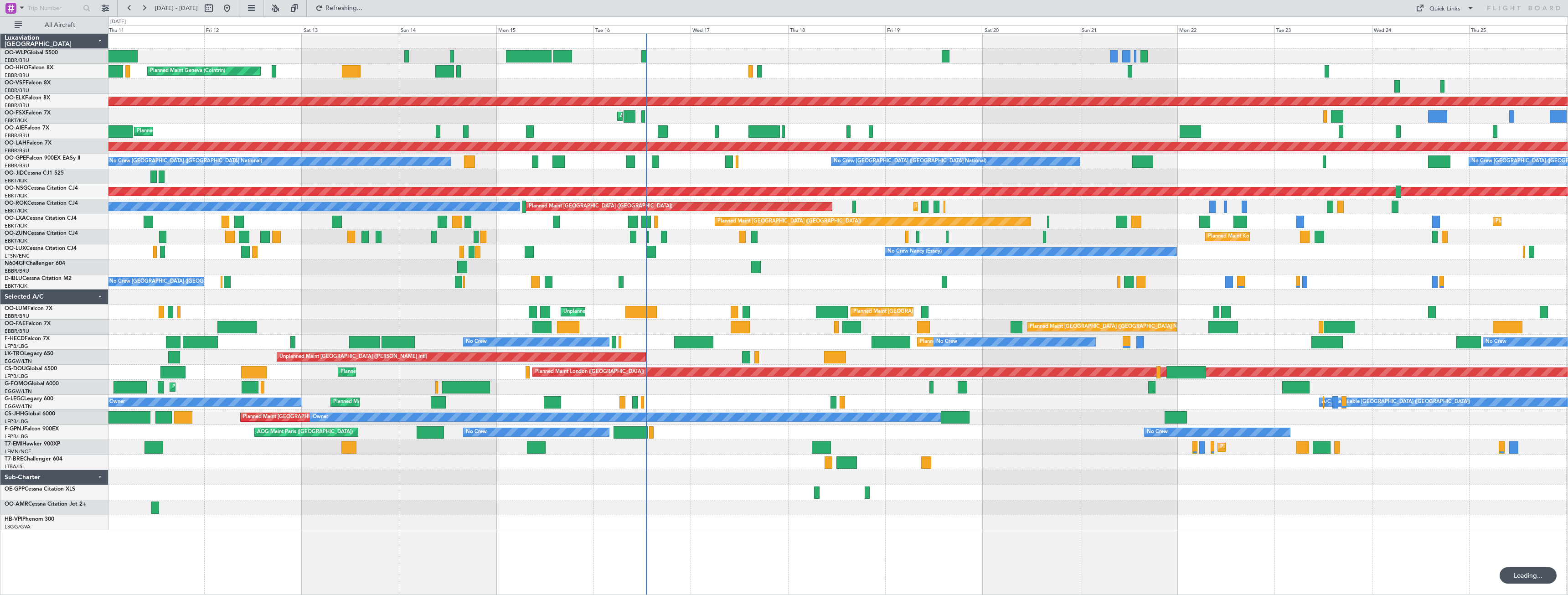
click at [907, 305] on div "Planned Maint Liege Planned Maint Geneva (Cointrin) AOG Maint New York (Teterbo…" at bounding box center [838, 281] width 1459 height 496
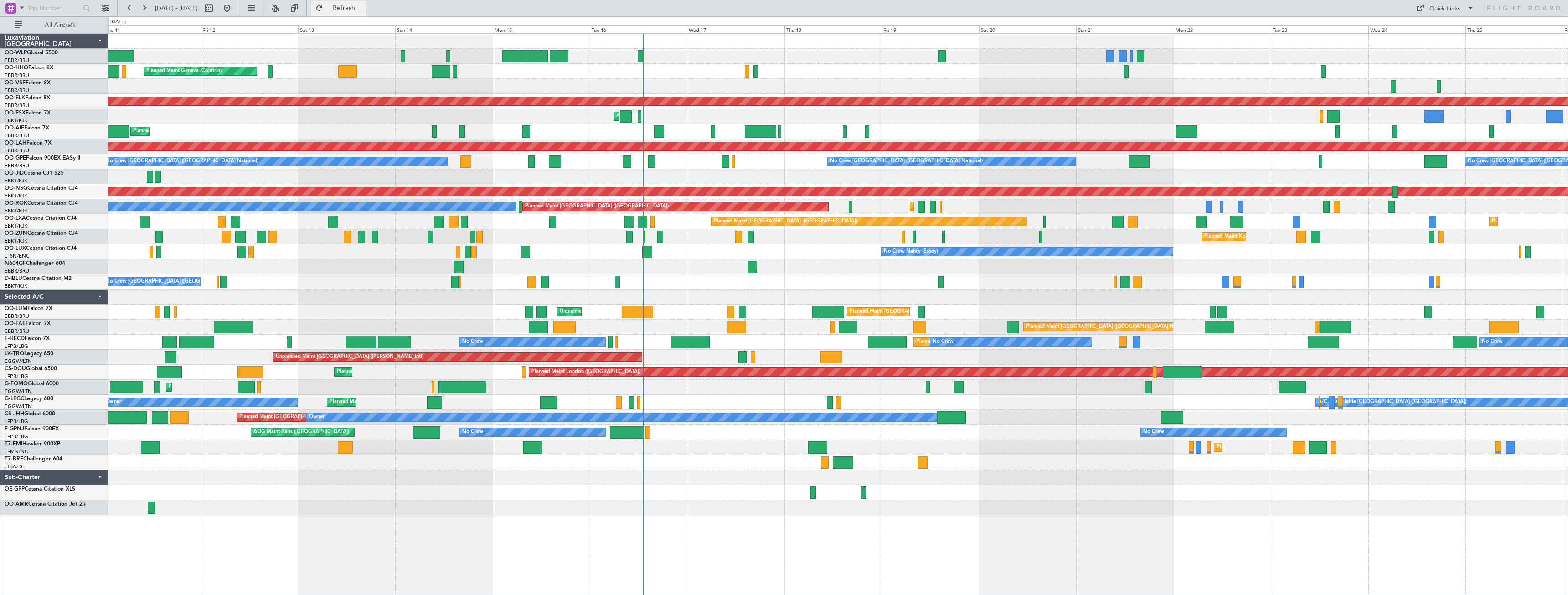
click at [366, 12] on button "Refresh" at bounding box center [338, 8] width 55 height 15
click at [363, 6] on span "Refresh" at bounding box center [344, 8] width 38 height 6
click at [363, 8] on span "Refresh" at bounding box center [344, 8] width 38 height 6
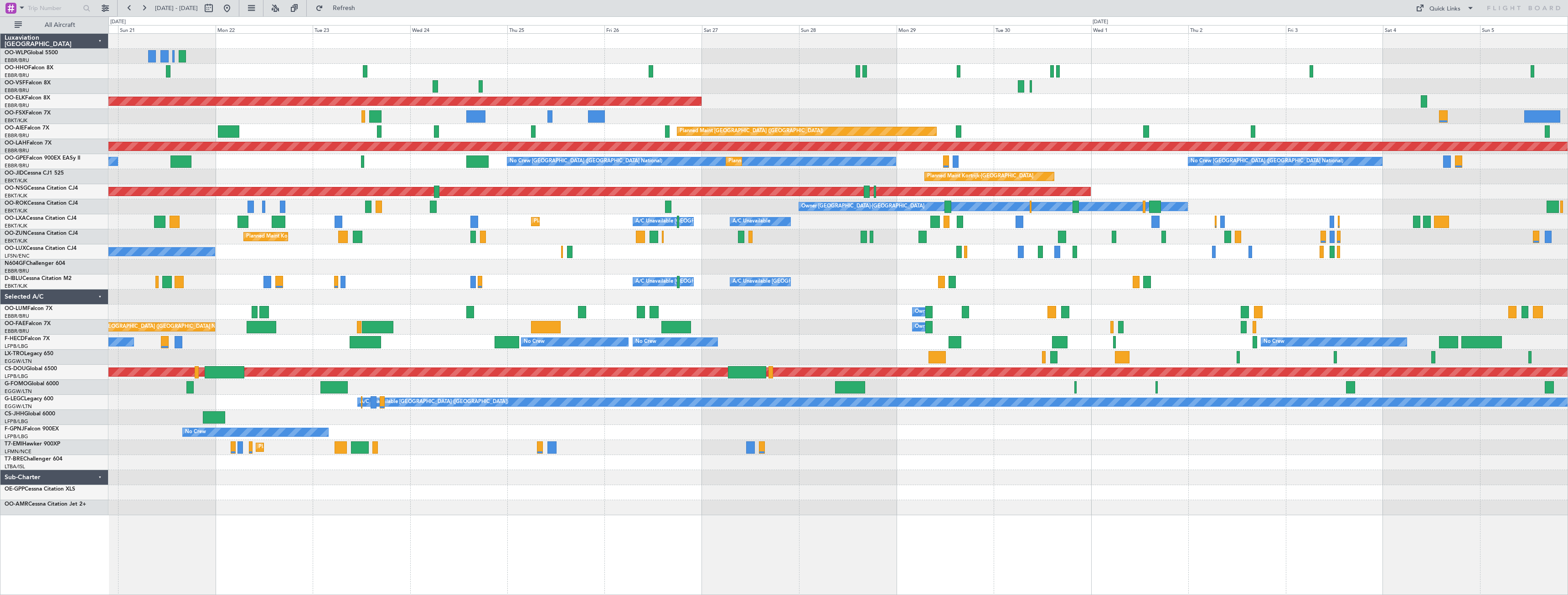
click at [112, 362] on div "Planned Maint Kortrijk-Wevelgem Planned Maint London (Farnborough) Planned Main…" at bounding box center [838, 274] width 1459 height 482
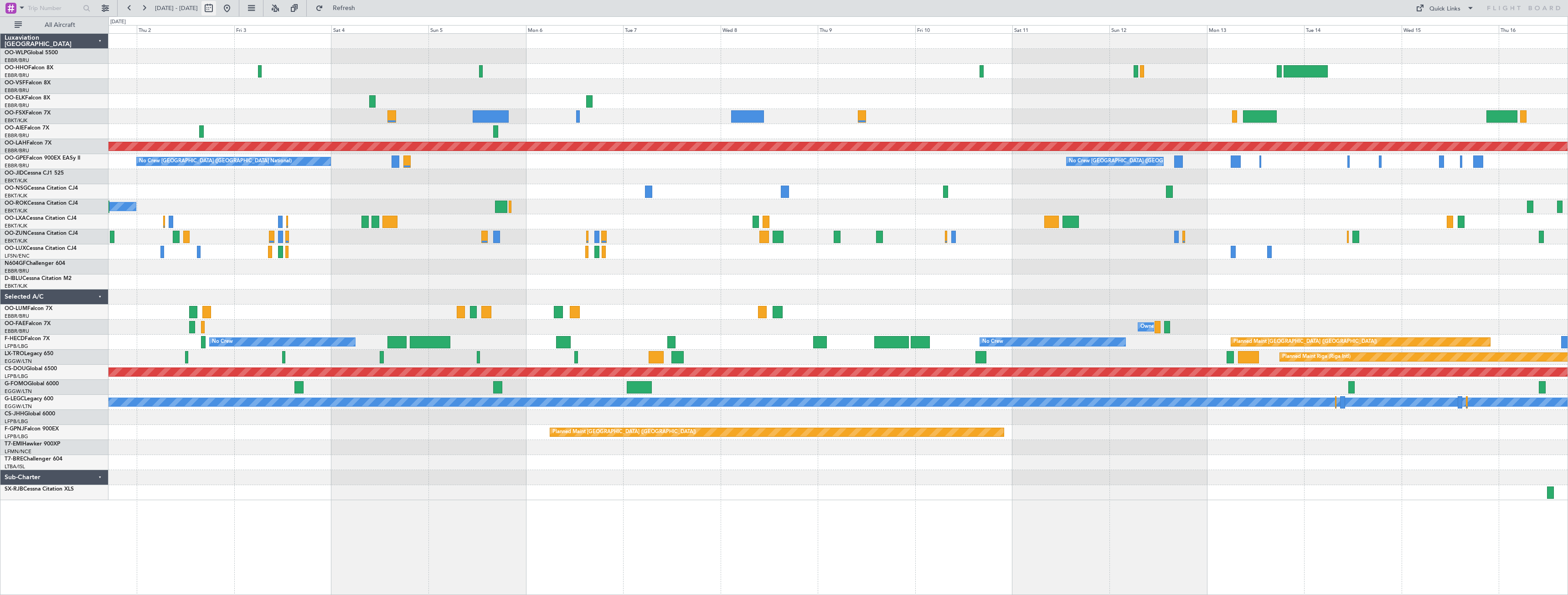
click at [216, 2] on button at bounding box center [209, 8] width 15 height 15
select select "10"
select select "2025"
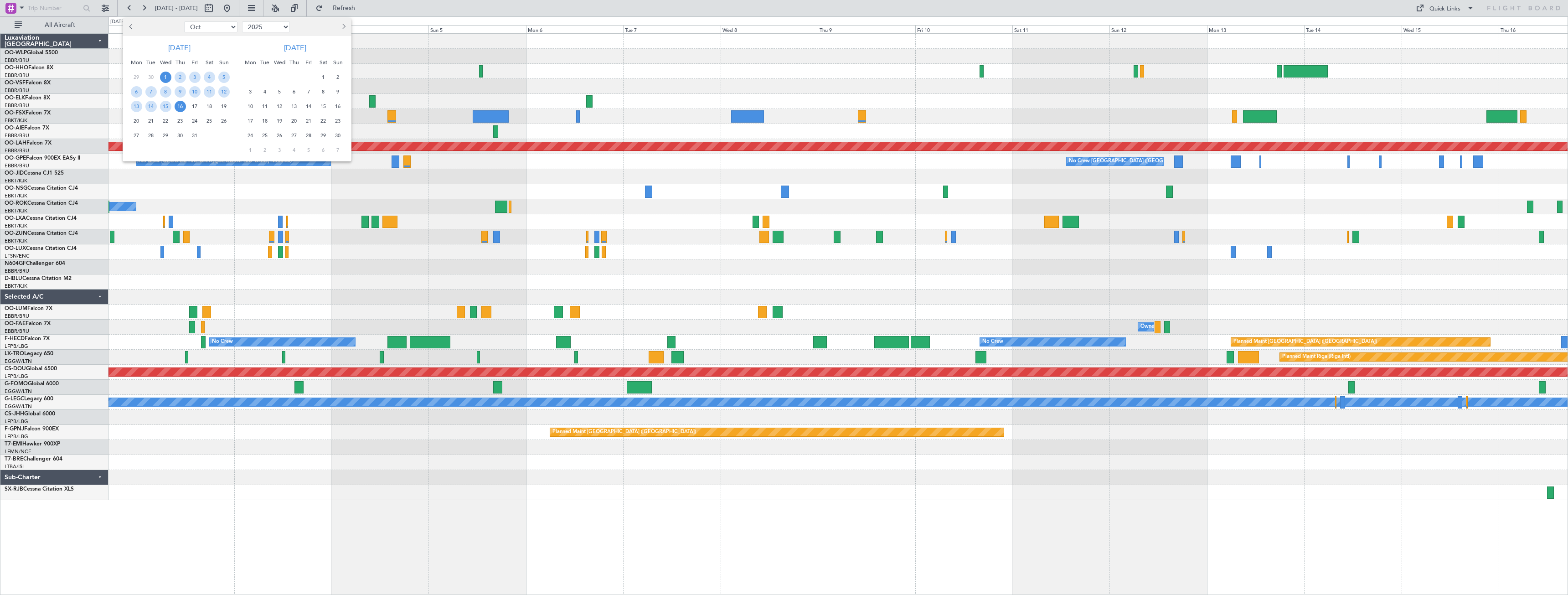
click at [138, 134] on span "27" at bounding box center [136, 135] width 12 height 12
click at [248, 107] on span "10" at bounding box center [250, 106] width 12 height 12
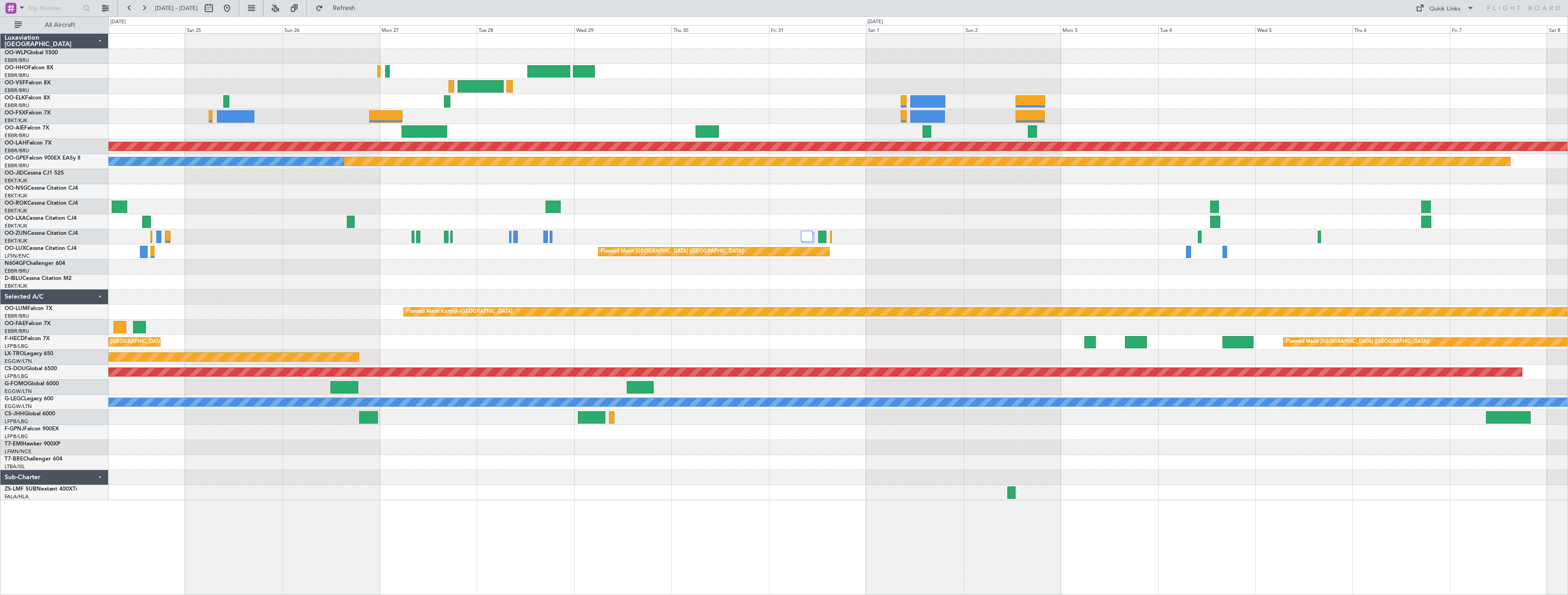
click at [917, 257] on div "Planned Maint Alton-st Louis (St Louis Regl) Planned Maint Nurnberg No Crew Bru…" at bounding box center [838, 267] width 1459 height 466
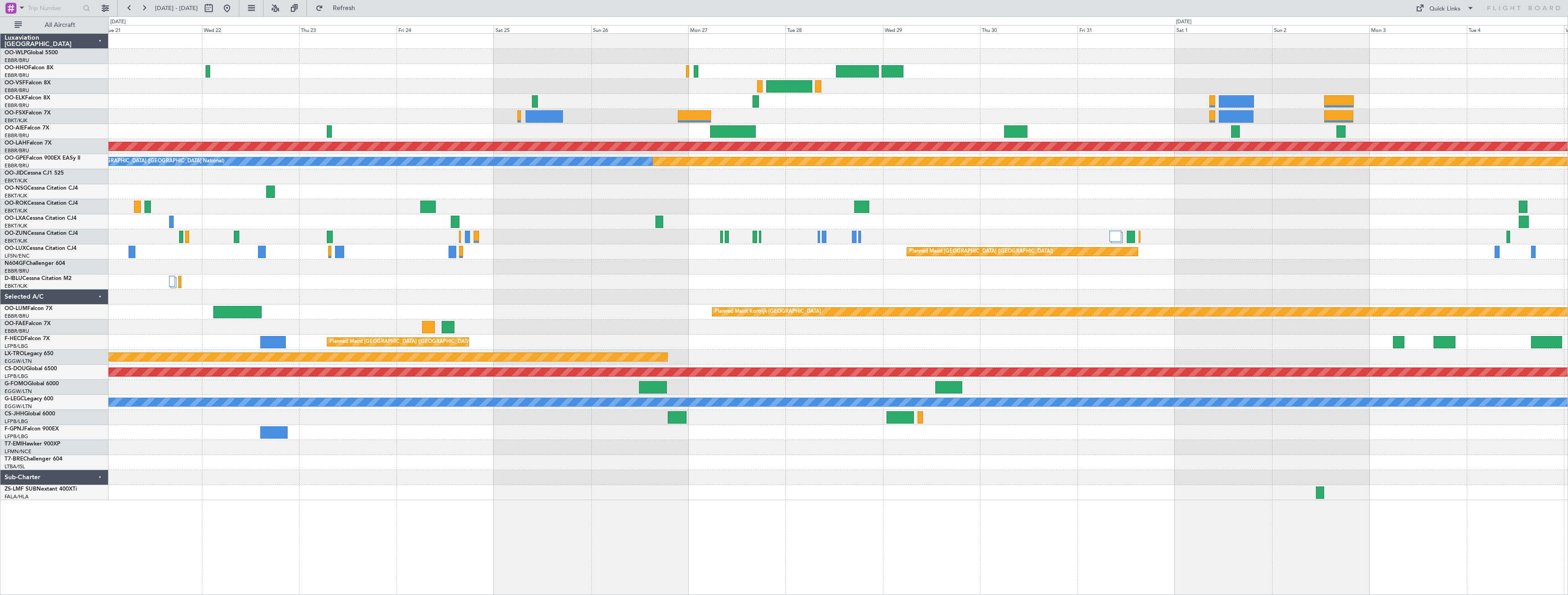
click at [621, 191] on div "Planned Maint Alton-st Louis (St Louis Regl) Planned Maint Nurnberg No Crew Bru…" at bounding box center [838, 267] width 1459 height 466
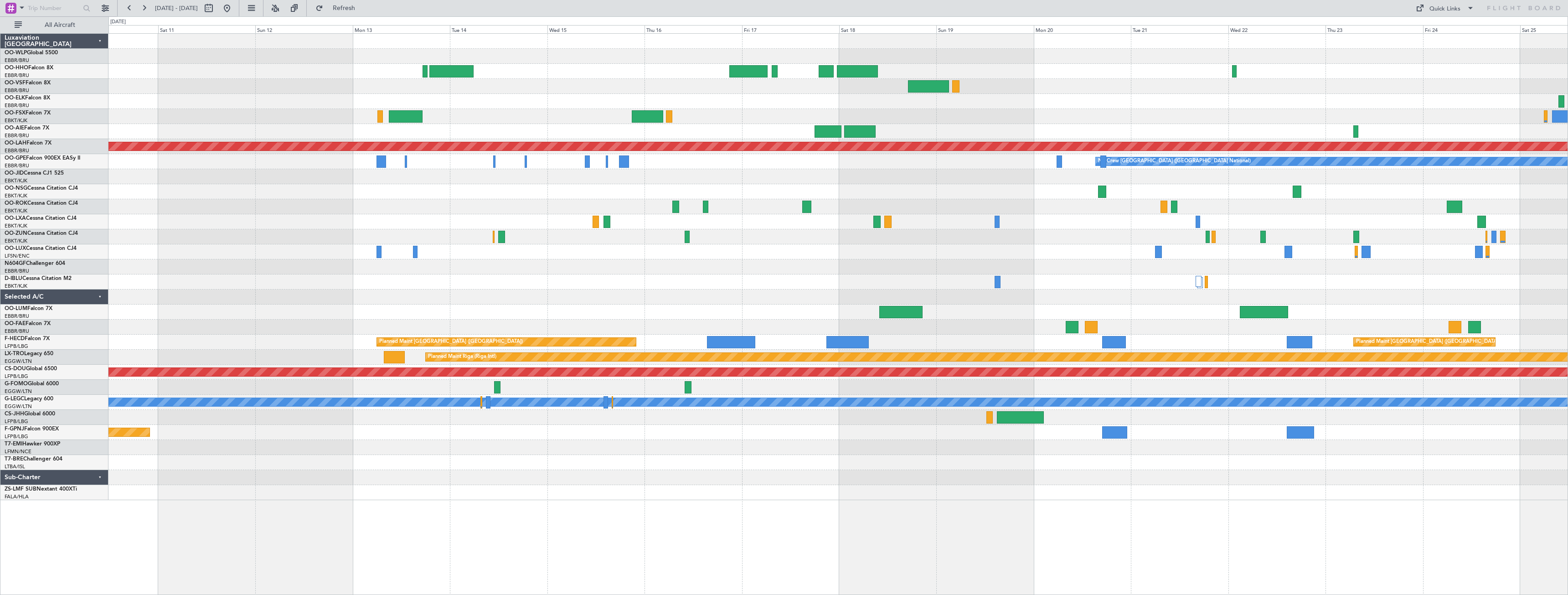
click at [1483, 262] on div "Planned Maint Alton-st Louis (St Louis Regl) Planned Maint Nurnberg No Crew Bru…" at bounding box center [838, 267] width 1459 height 466
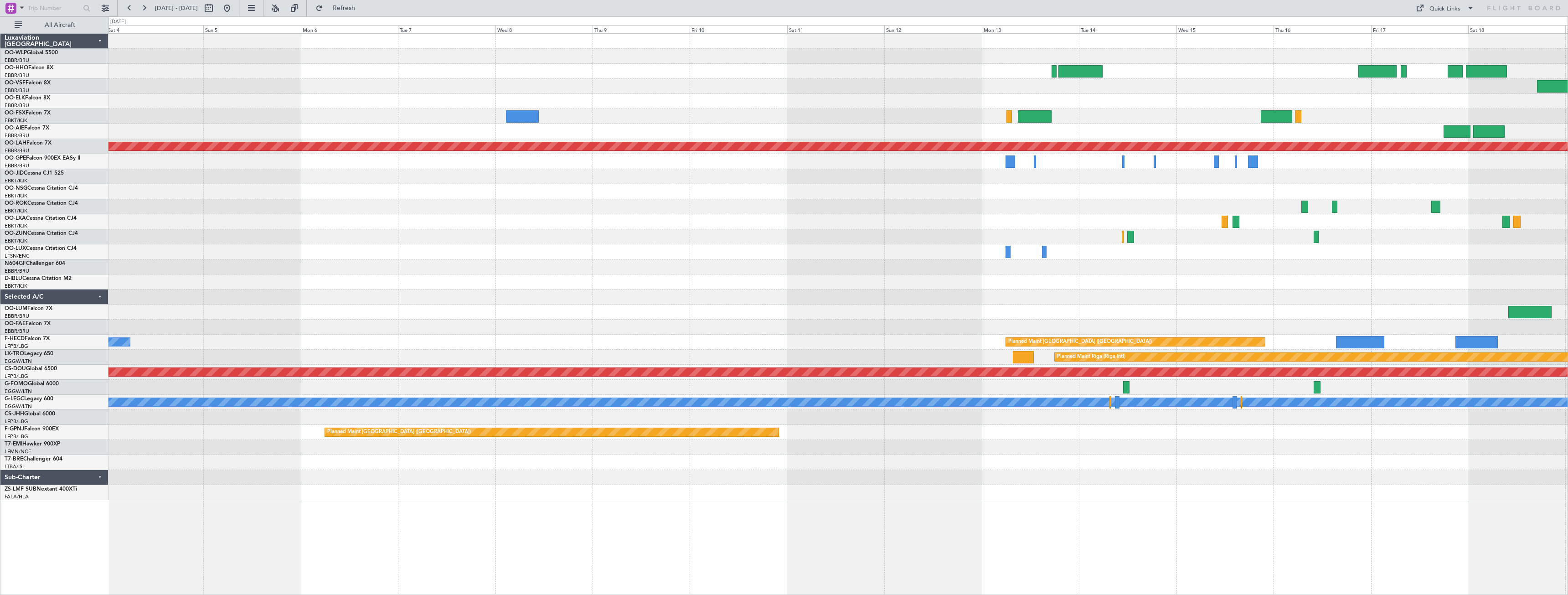
click at [1559, 272] on div "Planned Maint Alton-st Louis (St Louis Regl) No Crew Brussels (Brussels Nationa…" at bounding box center [838, 267] width 1459 height 466
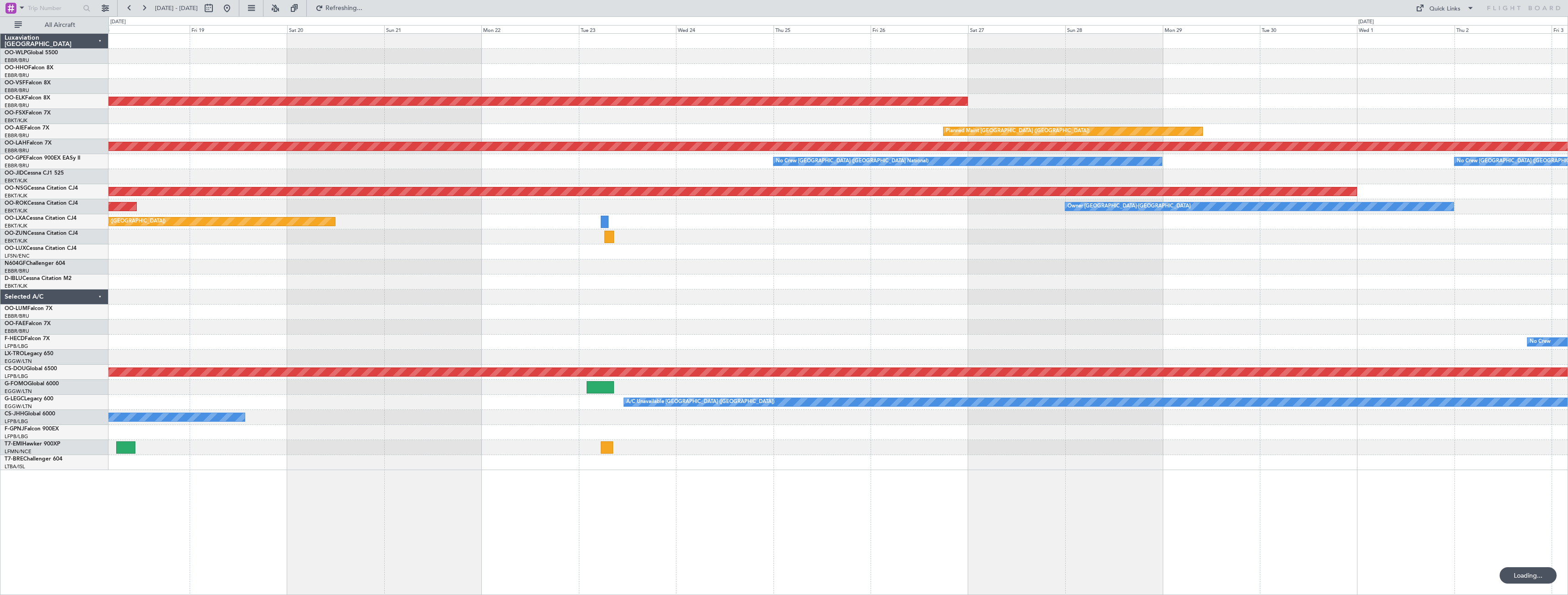
click at [1567, 229] on div "Planned Maint Kortrijk-Wevelgem Planned Maint London (Farnborough) Planned Main…" at bounding box center [784, 306] width 1568 height 579
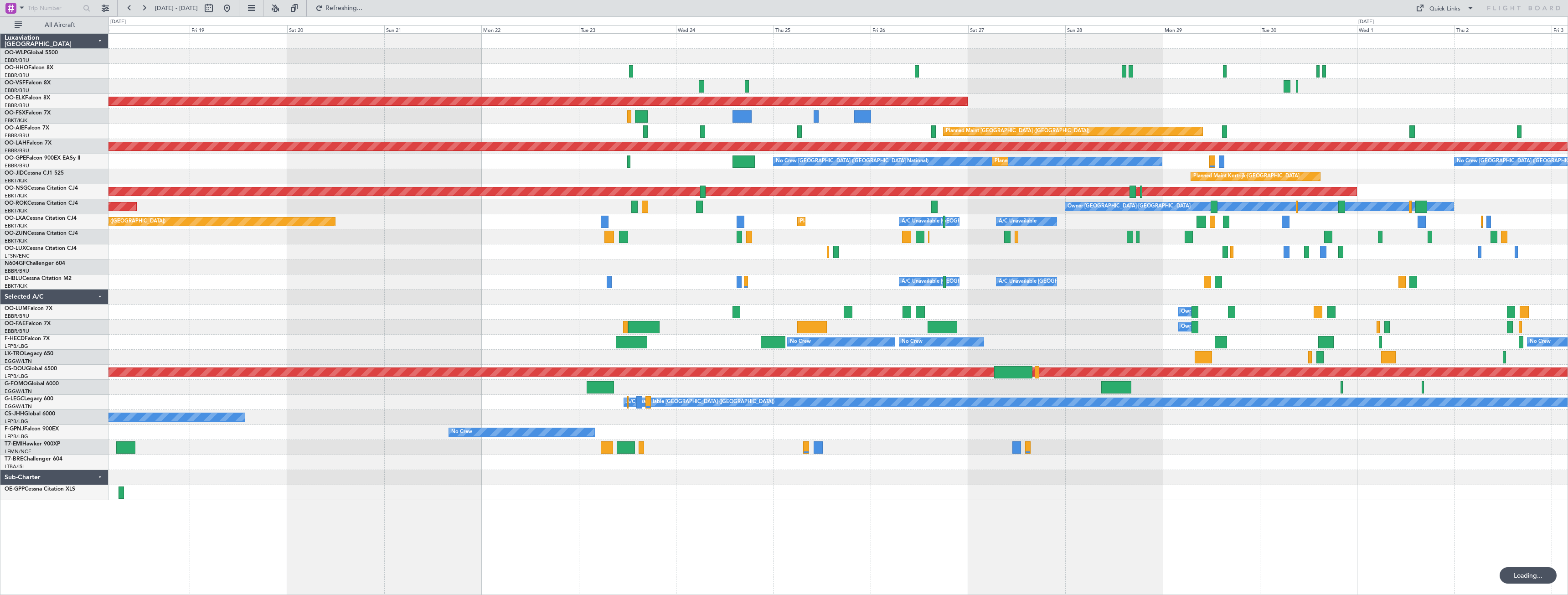
click at [702, 253] on div "Planned Maint Kortrijk-Wevelgem Planned Maint London (Farnborough) Planned Main…" at bounding box center [838, 267] width 1459 height 466
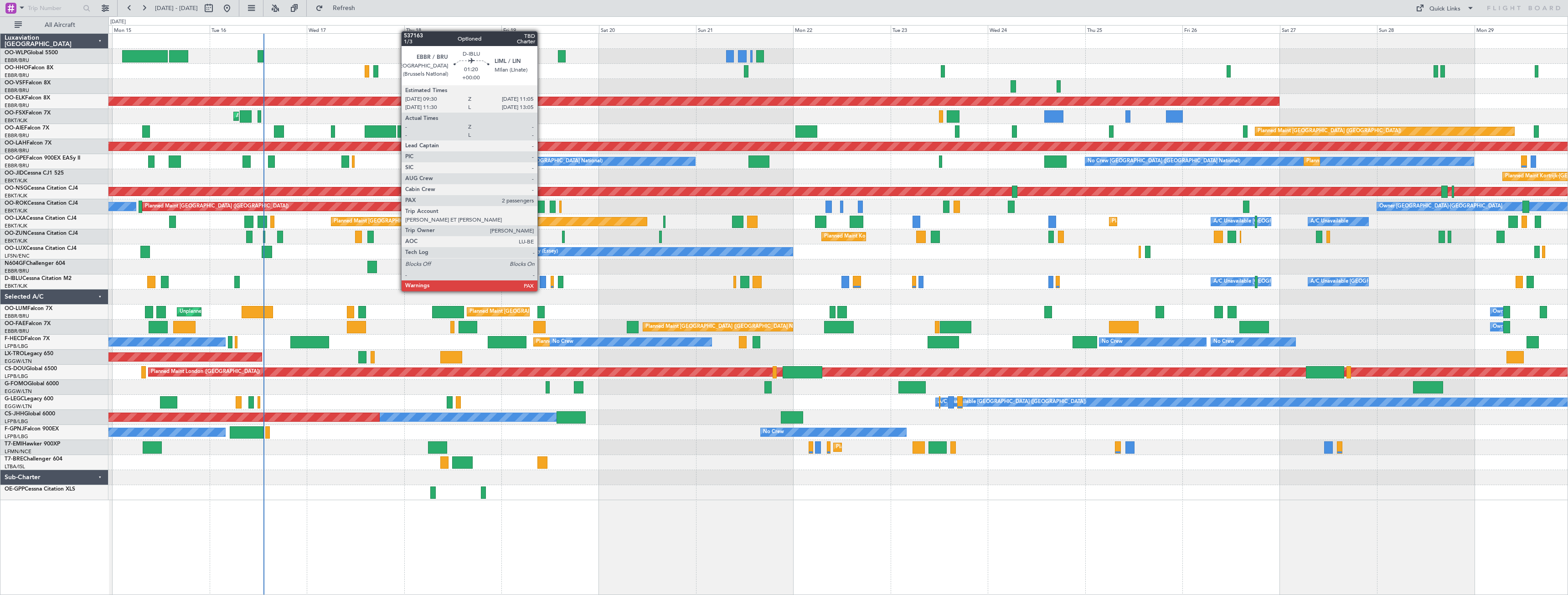
click at [542, 283] on div at bounding box center [543, 282] width 7 height 12
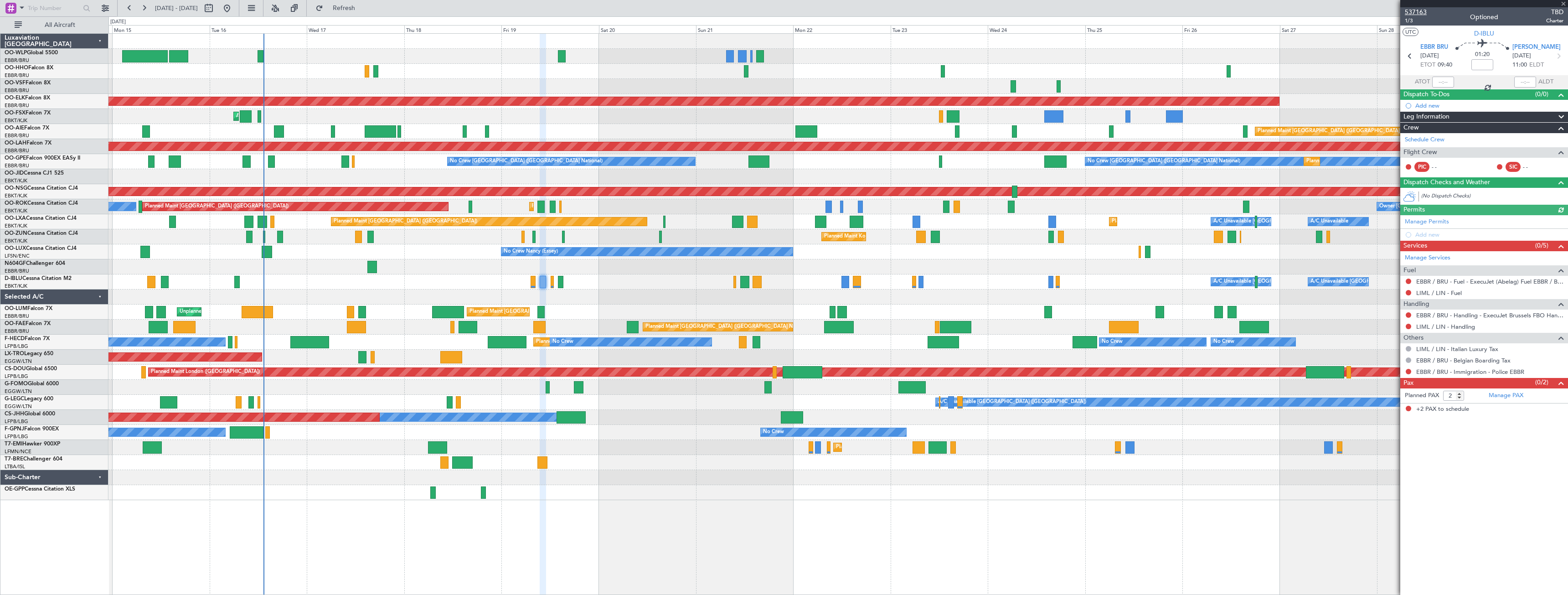
click at [1420, 13] on span "537163" at bounding box center [1416, 12] width 22 height 10
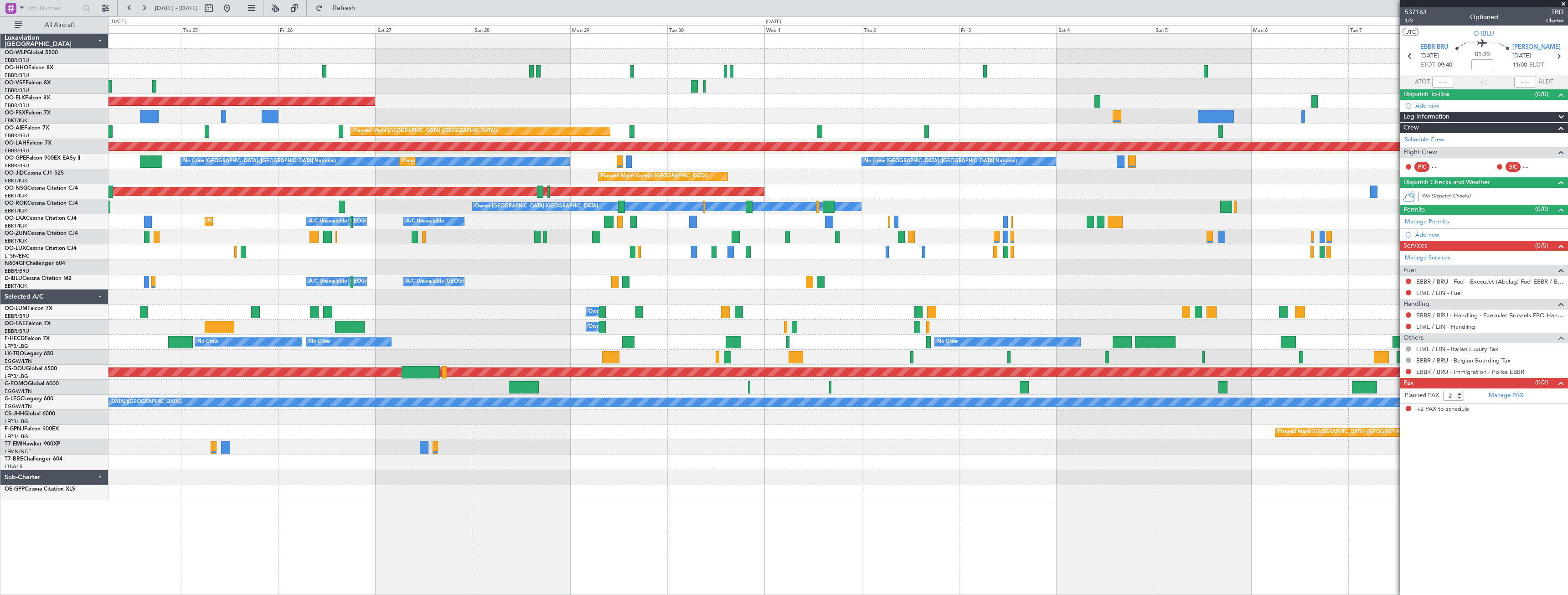
click at [236, 314] on div "Planned Maint Kortrijk-Wevelgem Planned Maint London (Farnborough) Planned Main…" at bounding box center [838, 267] width 1459 height 466
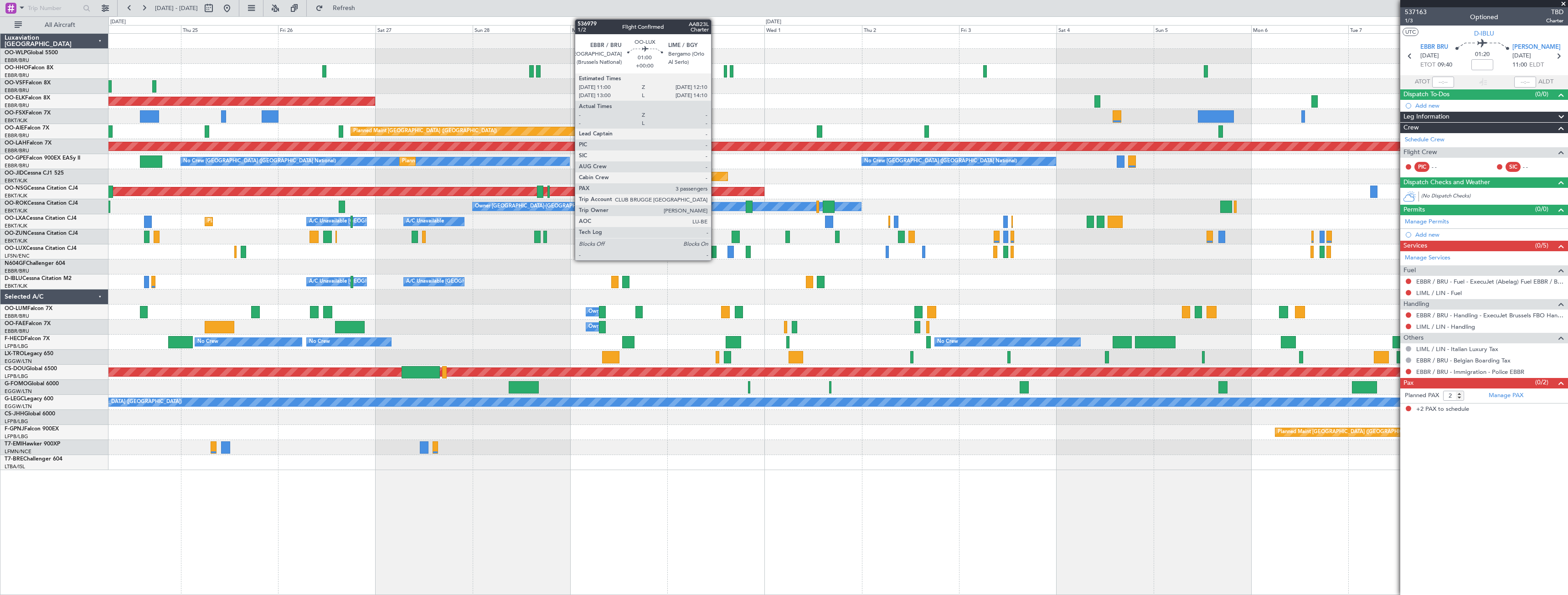
click at [716, 252] on div at bounding box center [714, 252] width 5 height 12
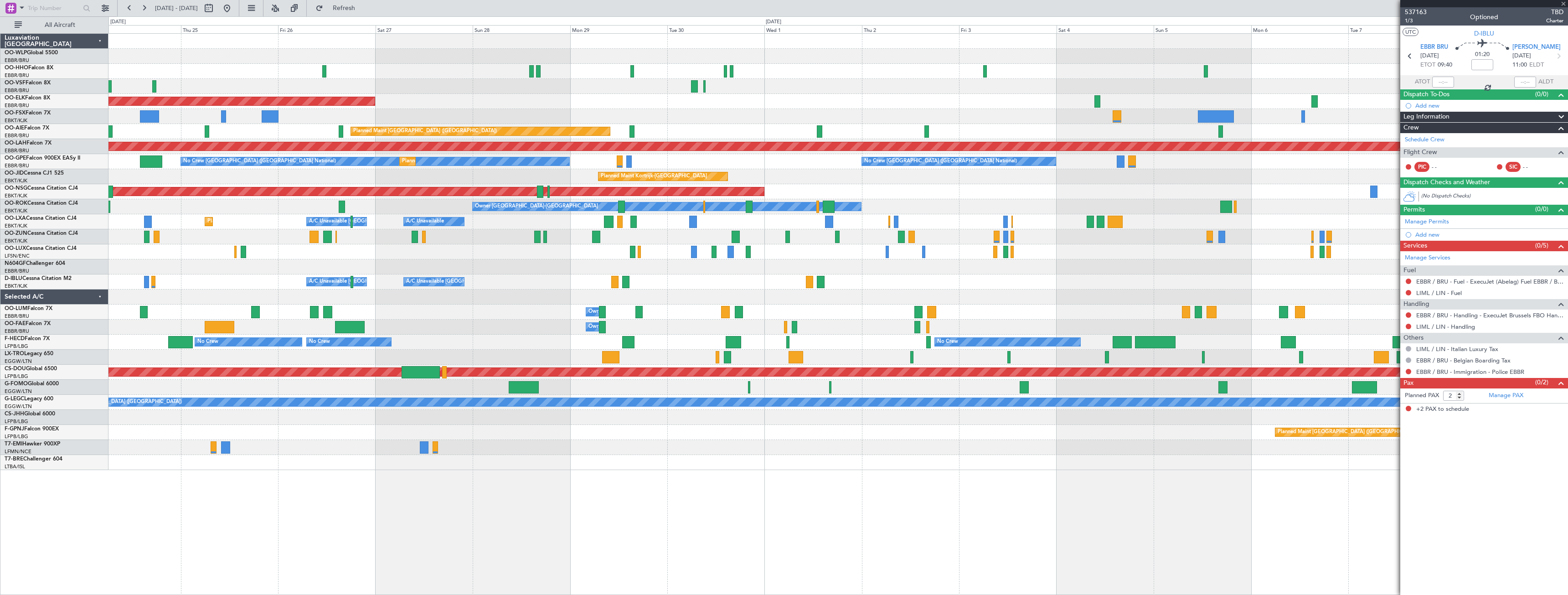
type input "3"
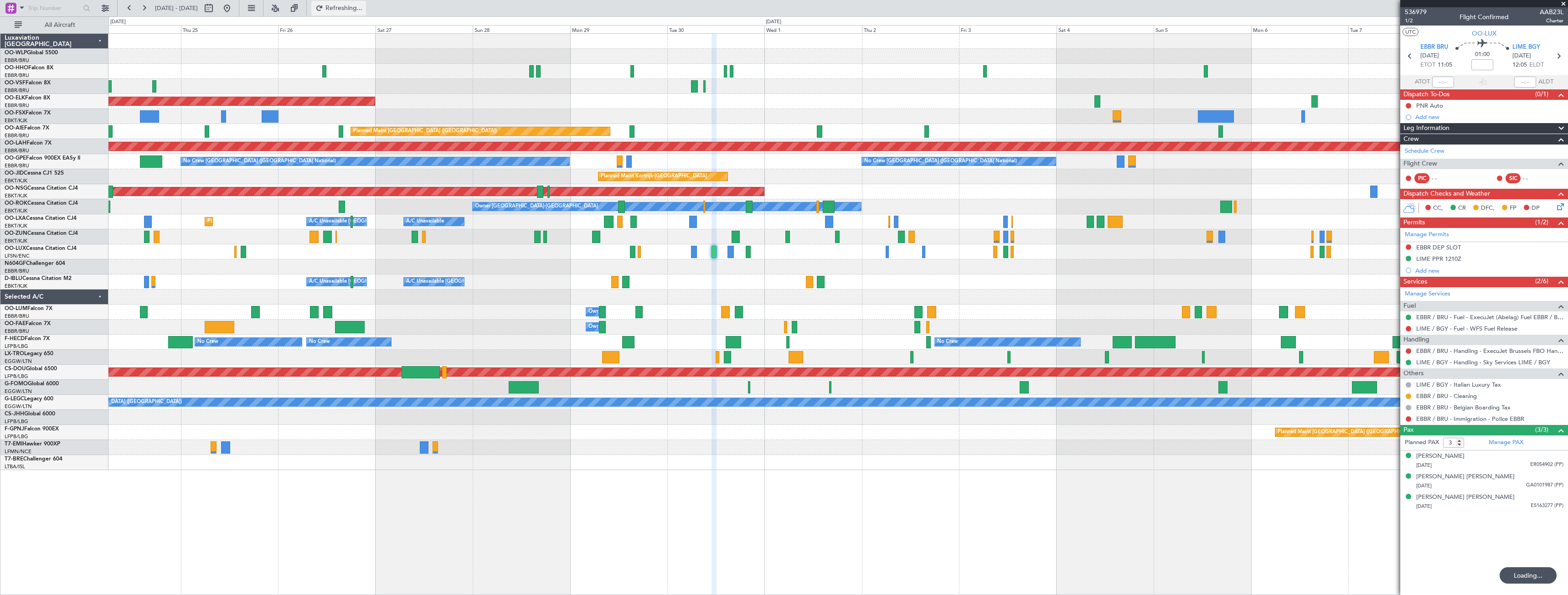
click at [363, 12] on span "Refreshing..." at bounding box center [344, 8] width 38 height 6
